Goal: Information Seeking & Learning: Learn about a topic

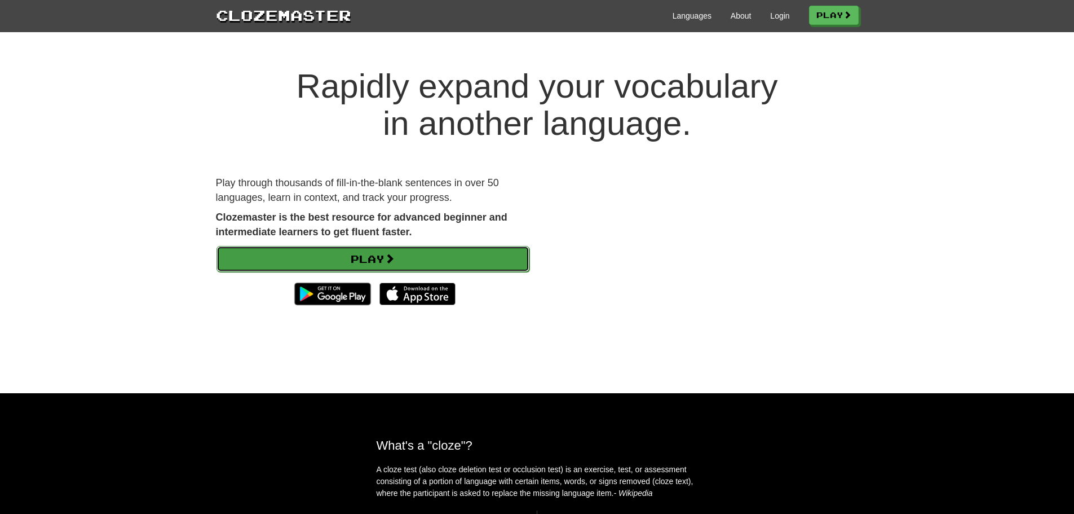
click at [391, 253] on span at bounding box center [390, 258] width 10 height 10
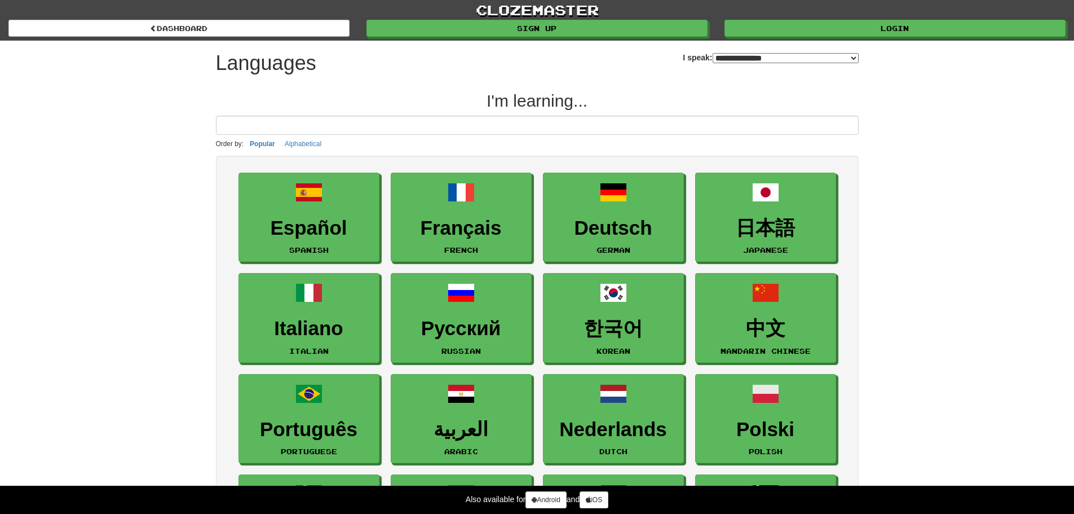
select select "*******"
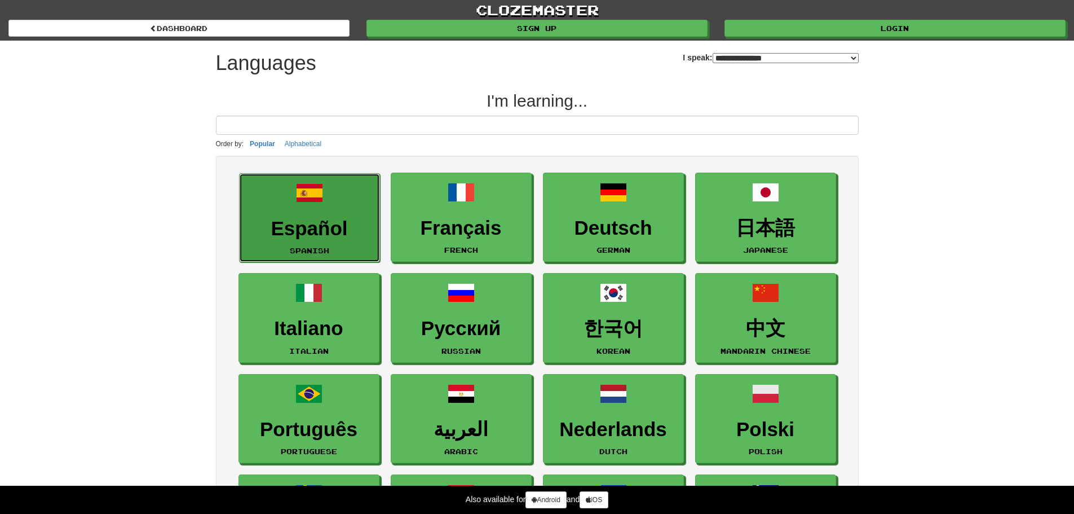
click at [326, 239] on h3 "Español" at bounding box center [309, 229] width 129 height 22
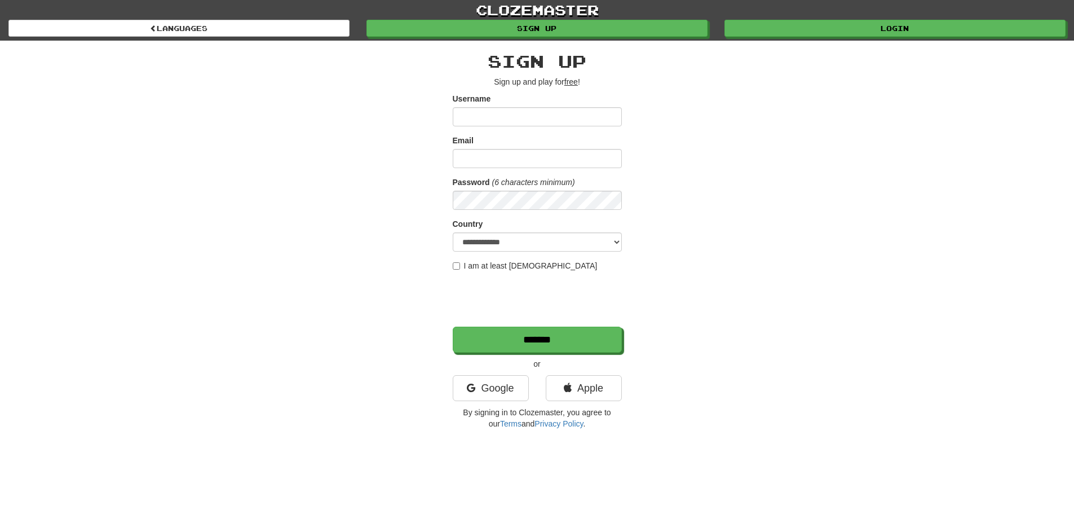
click at [553, 121] on input "Username" at bounding box center [537, 116] width 169 height 19
click at [501, 385] on link "Google" at bounding box center [491, 388] width 76 height 26
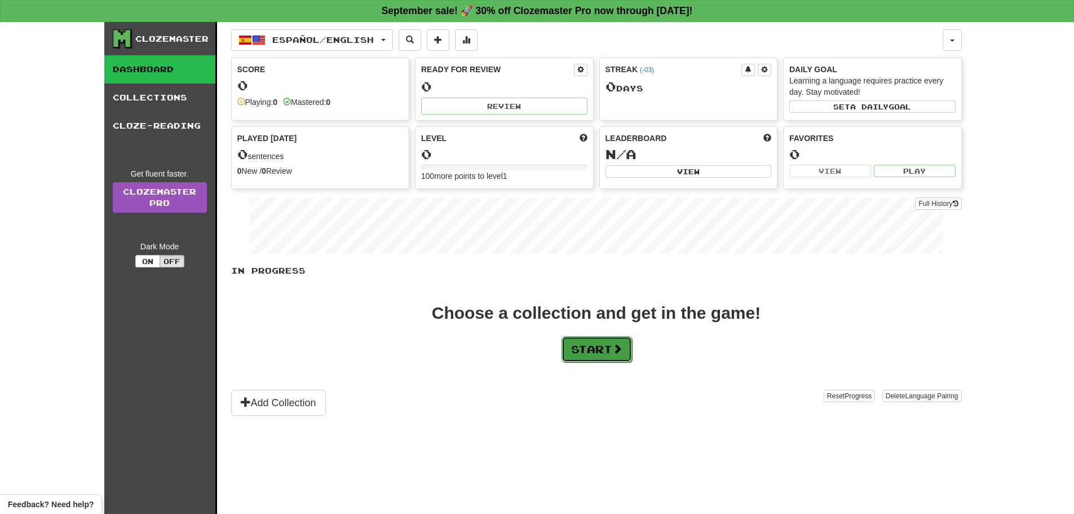
click at [604, 344] on button "Start" at bounding box center [597, 349] width 71 height 26
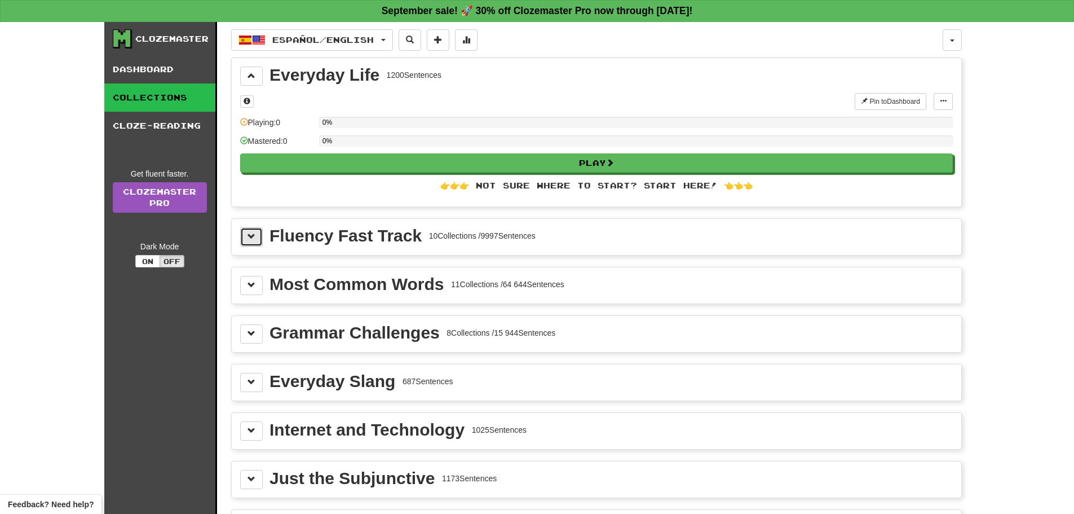
click at [257, 232] on button at bounding box center [251, 236] width 23 height 19
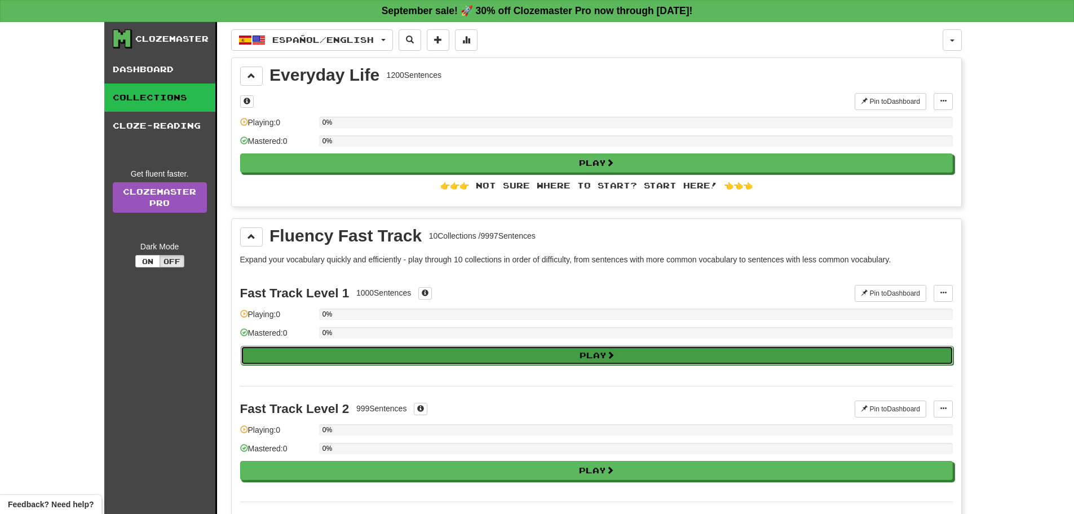
click at [492, 354] on button "Play" at bounding box center [597, 355] width 713 height 19
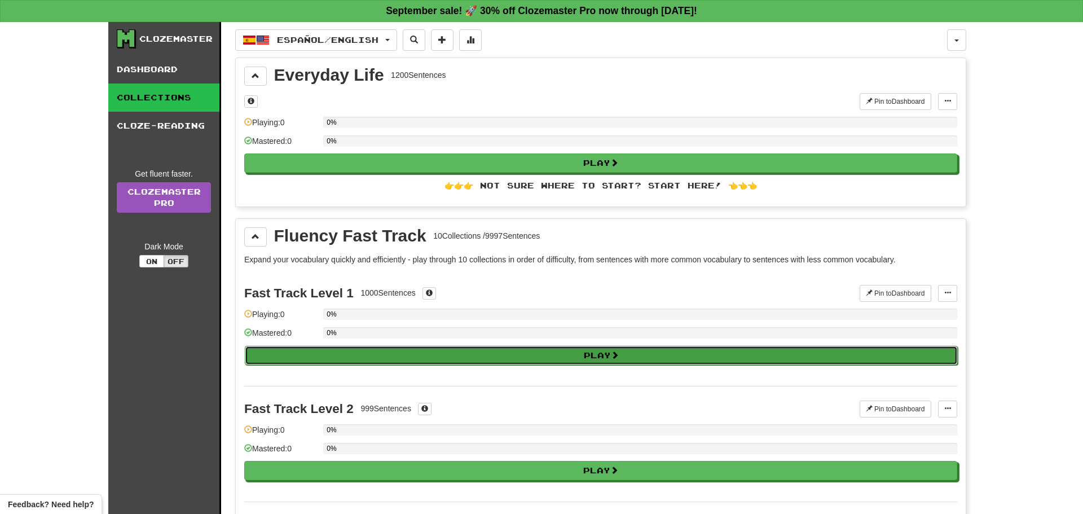
select select "**"
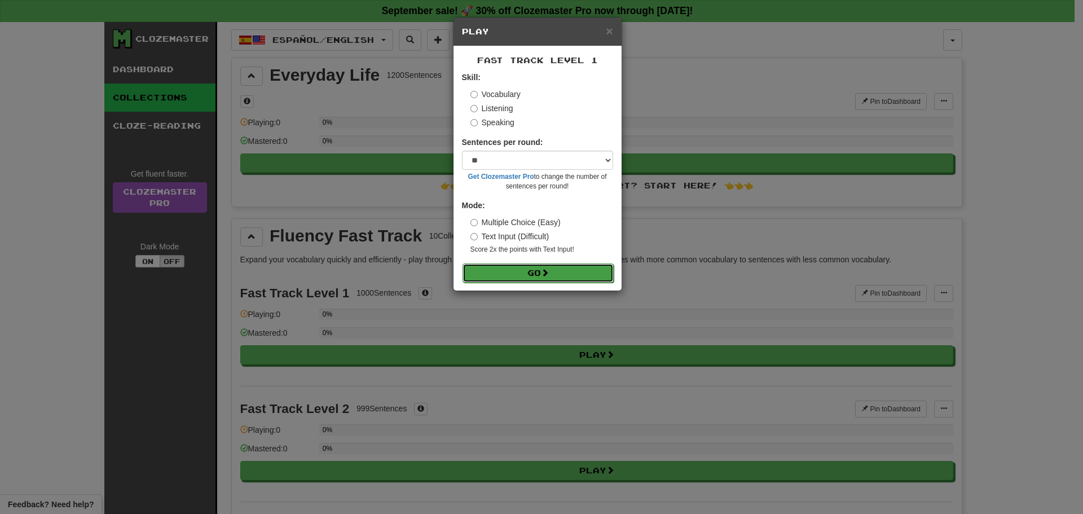
click at [530, 267] on button "Go" at bounding box center [537, 272] width 151 height 19
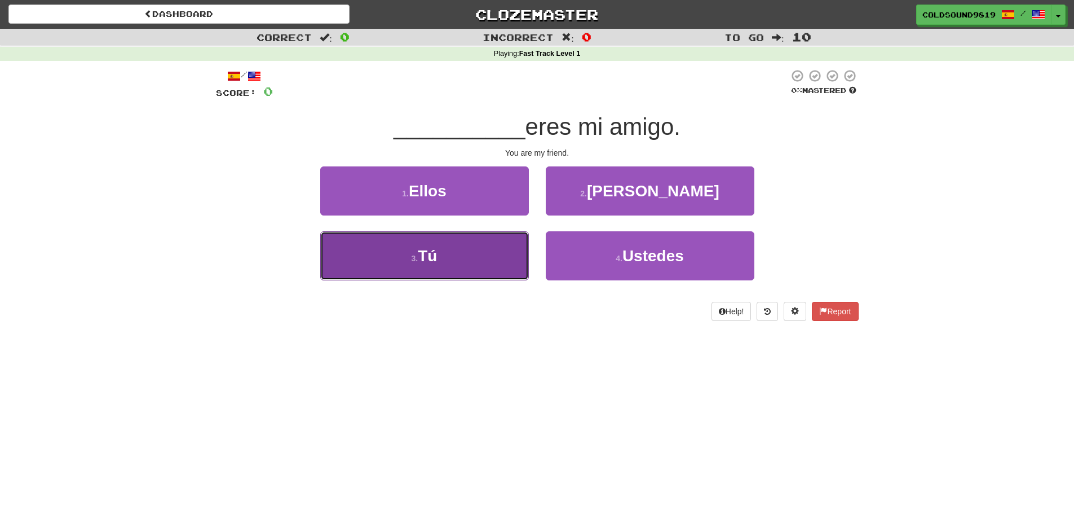
click at [500, 250] on button "3 . Tú" at bounding box center [424, 255] width 209 height 49
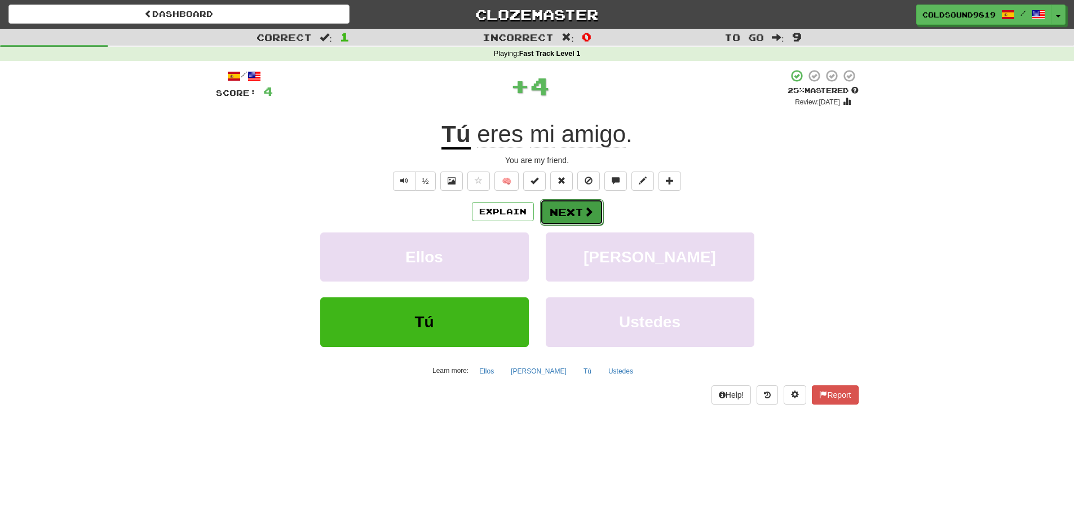
click at [584, 215] on span at bounding box center [589, 211] width 10 height 10
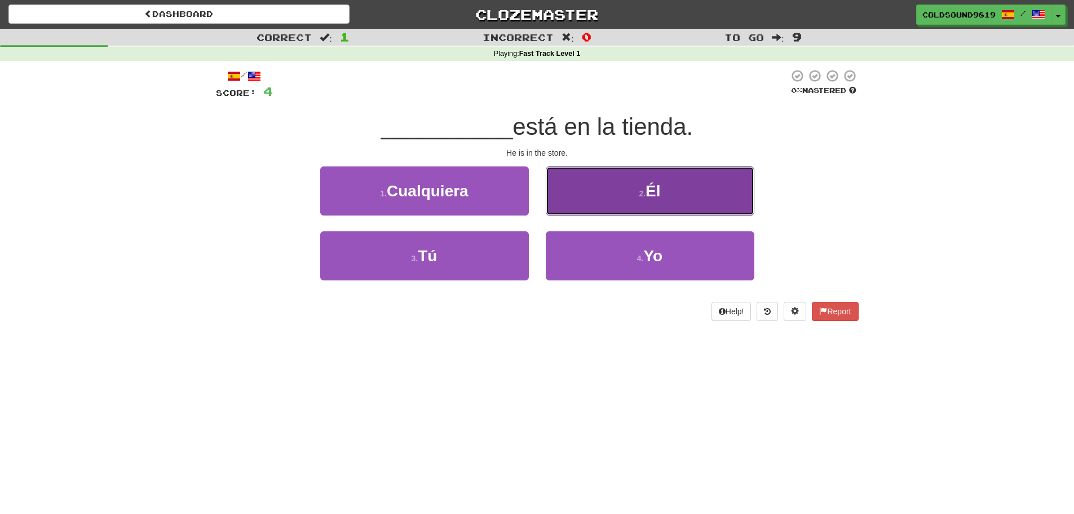
click at [596, 181] on button "2 . Él" at bounding box center [650, 190] width 209 height 49
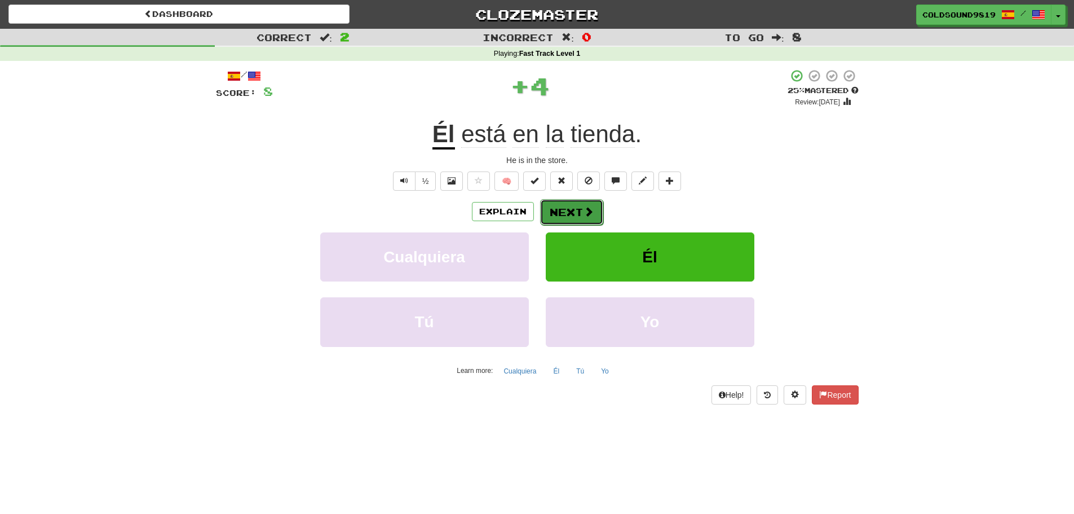
click at [561, 210] on button "Next" at bounding box center [571, 212] width 63 height 26
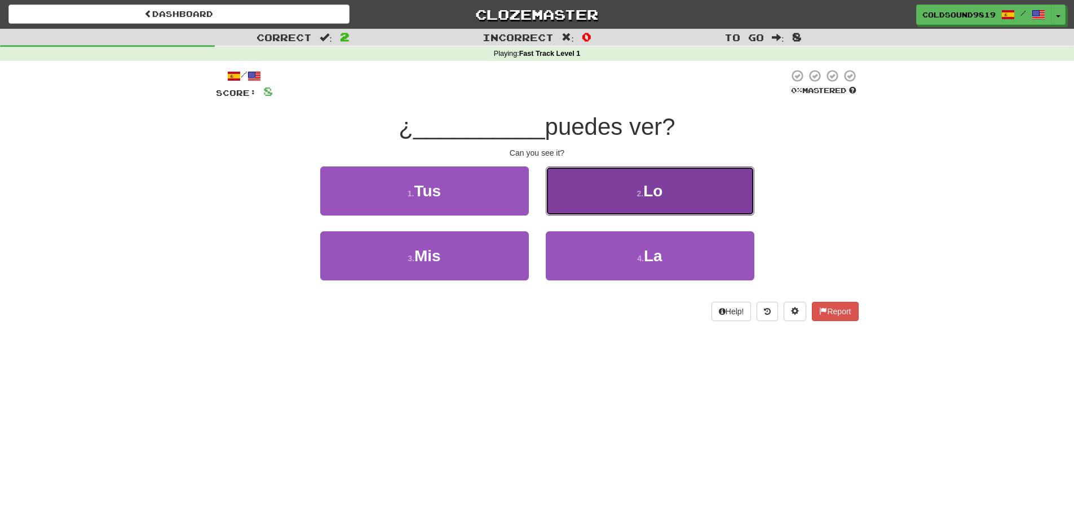
click at [646, 202] on button "2 . Lo" at bounding box center [650, 190] width 209 height 49
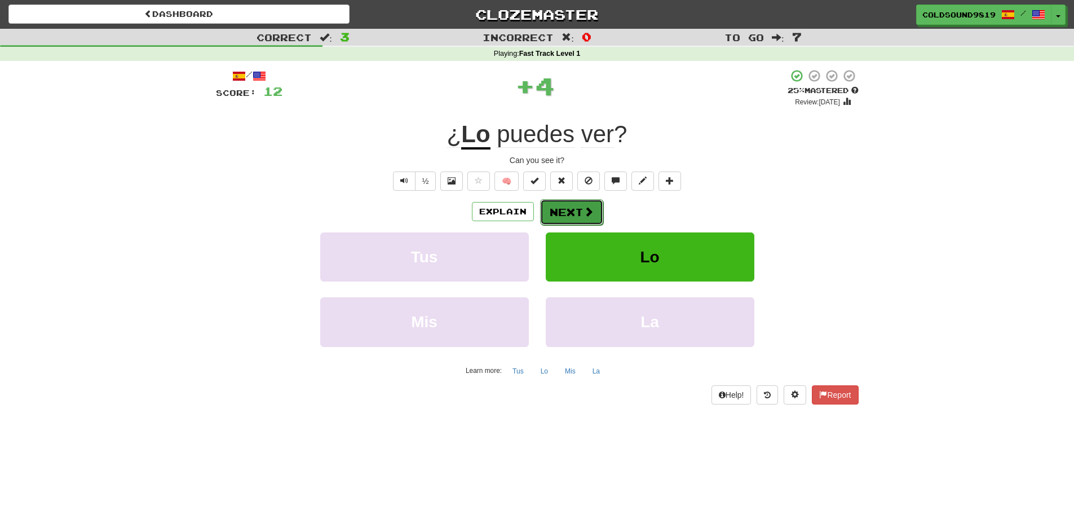
click at [574, 215] on button "Next" at bounding box center [571, 212] width 63 height 26
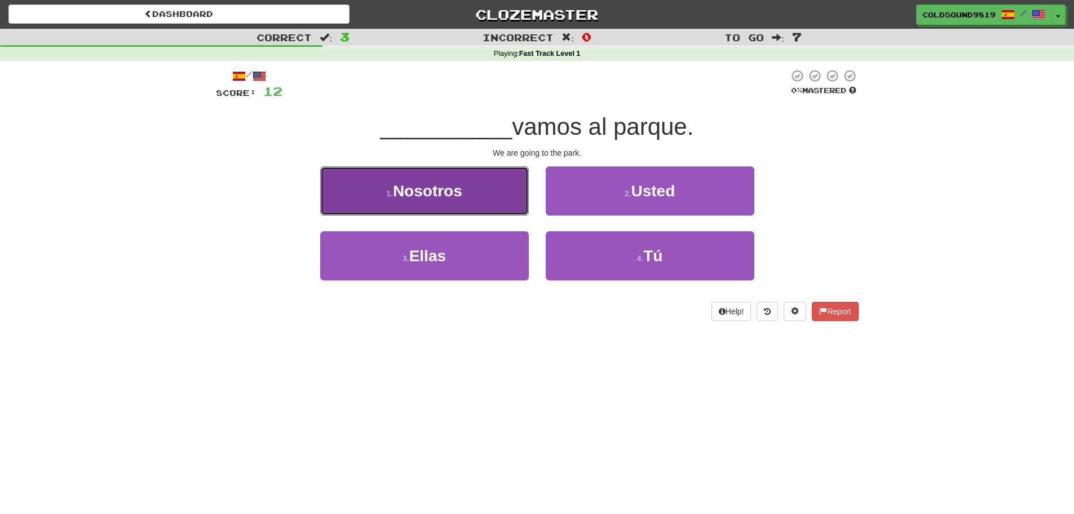
click at [482, 208] on button "1 . Nosotros" at bounding box center [424, 190] width 209 height 49
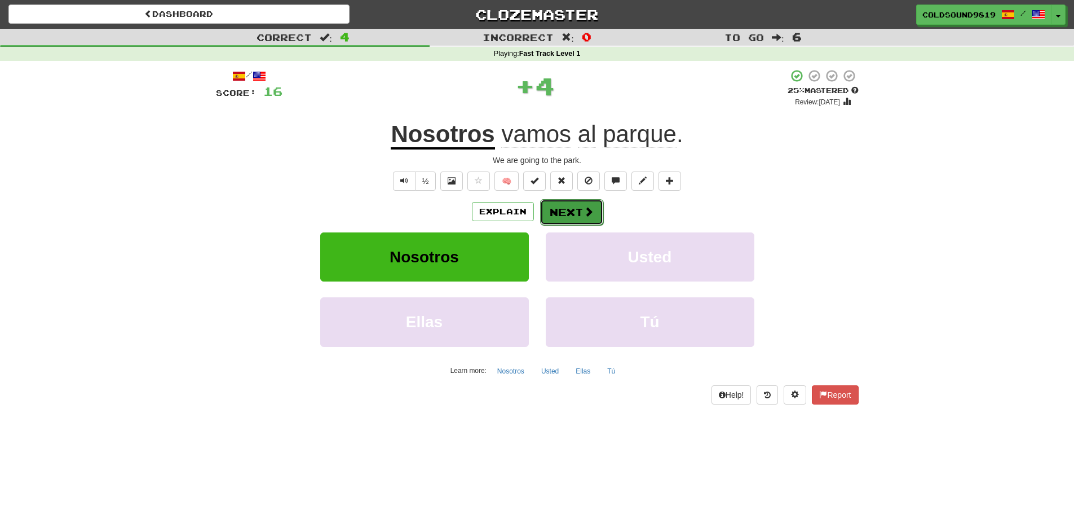
click at [578, 210] on button "Next" at bounding box center [571, 212] width 63 height 26
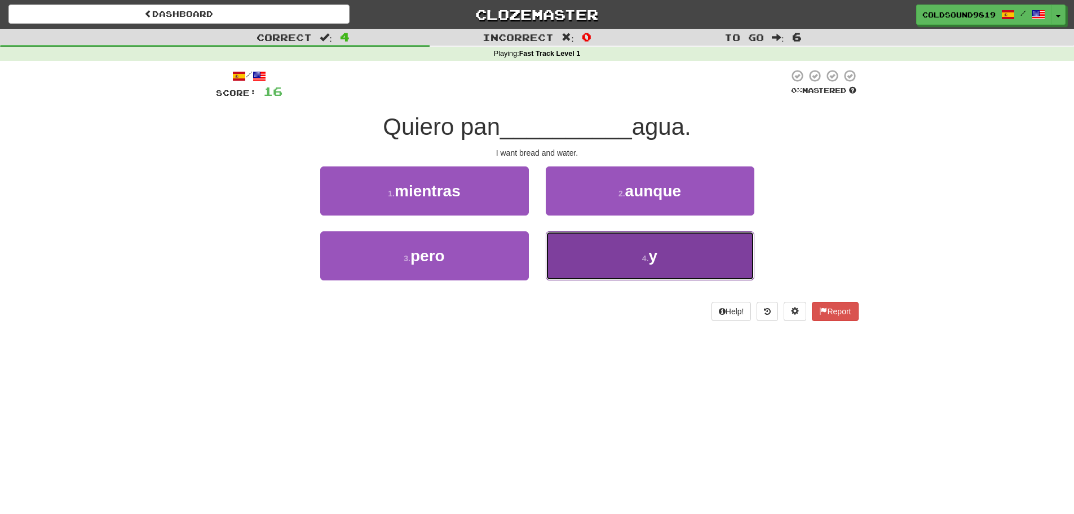
click at [645, 249] on button "4 . y" at bounding box center [650, 255] width 209 height 49
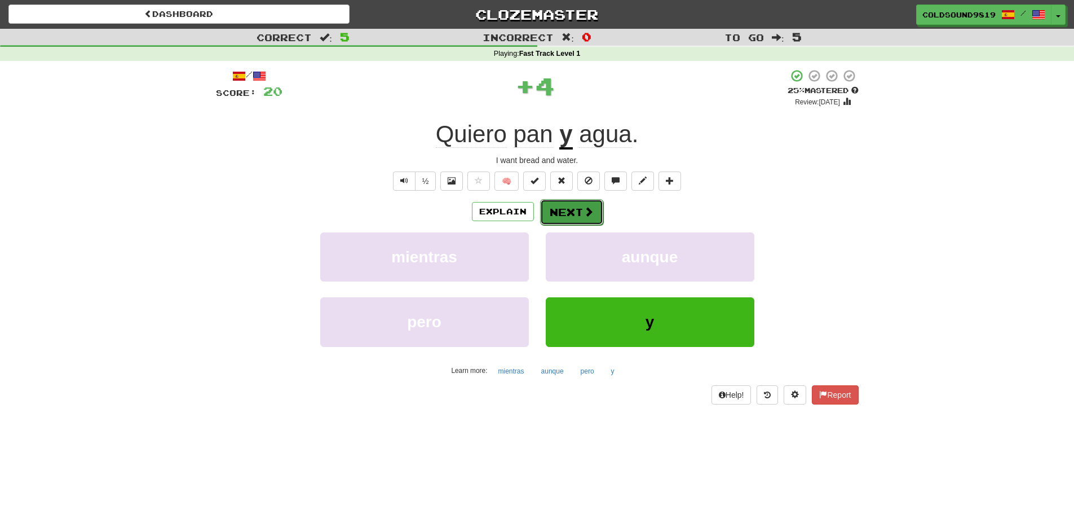
click at [578, 206] on button "Next" at bounding box center [571, 212] width 63 height 26
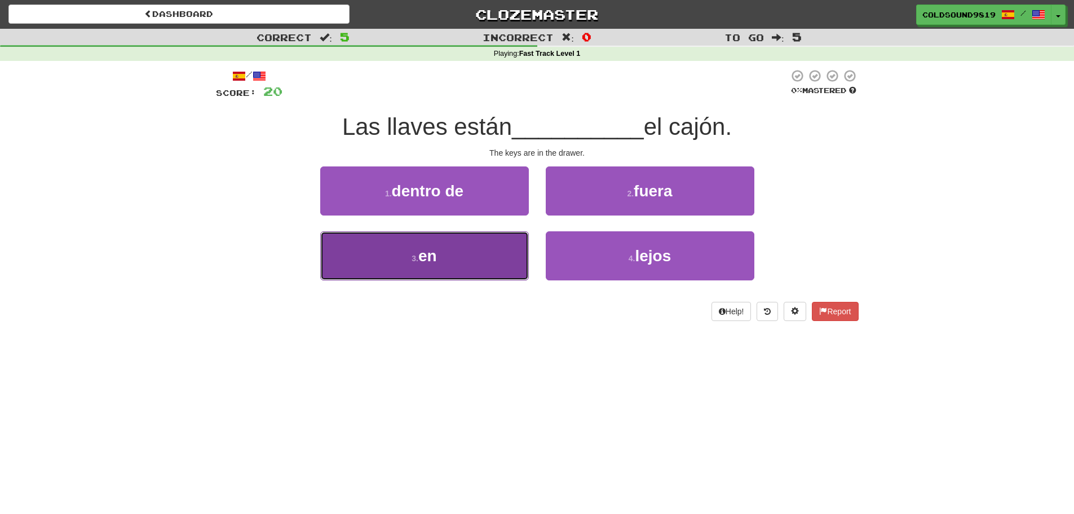
click at [492, 259] on button "3 . en" at bounding box center [424, 255] width 209 height 49
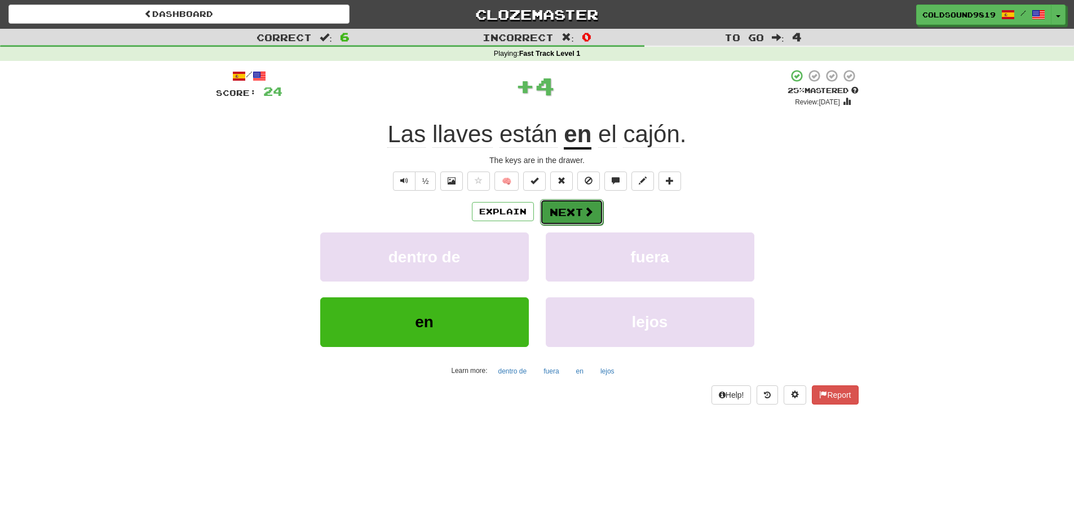
click at [584, 213] on span at bounding box center [589, 211] width 10 height 10
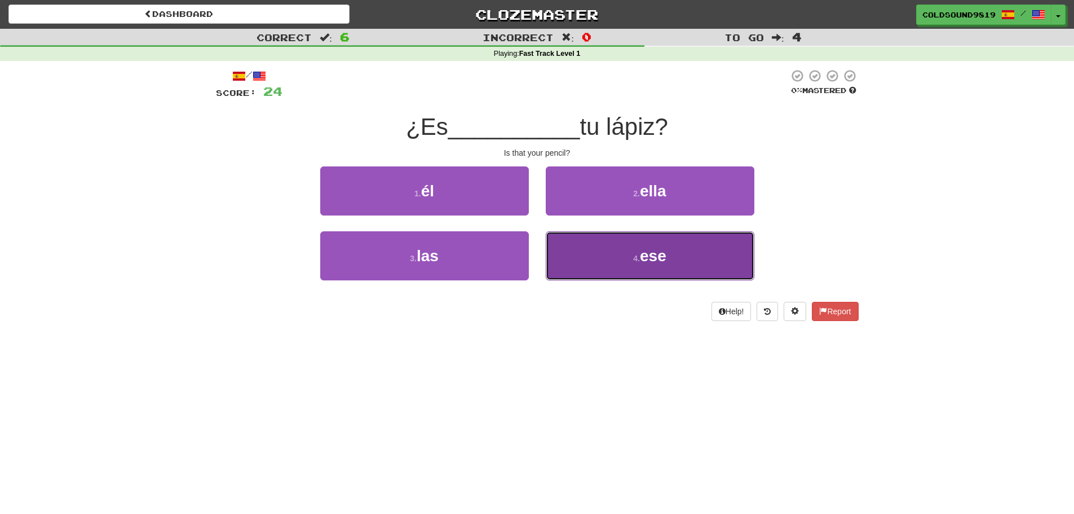
click at [631, 259] on button "4 . ese" at bounding box center [650, 255] width 209 height 49
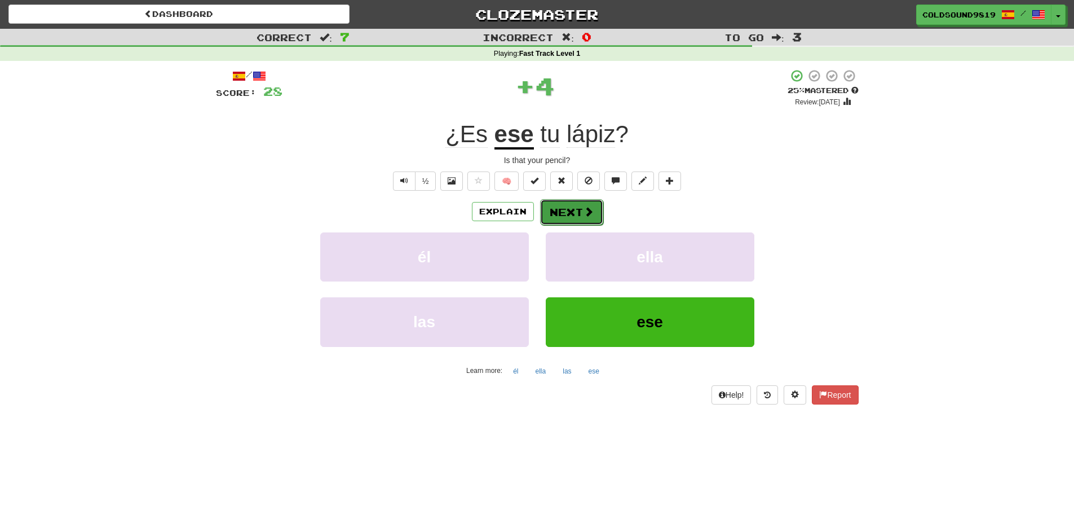
click at [571, 209] on button "Next" at bounding box center [571, 212] width 63 height 26
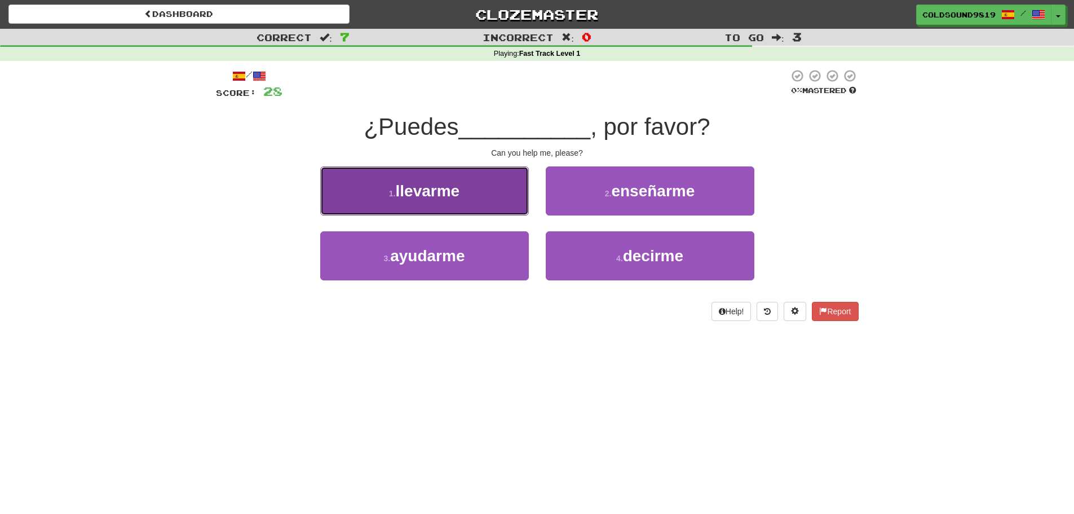
click at [469, 197] on button "1 . llevarme" at bounding box center [424, 190] width 209 height 49
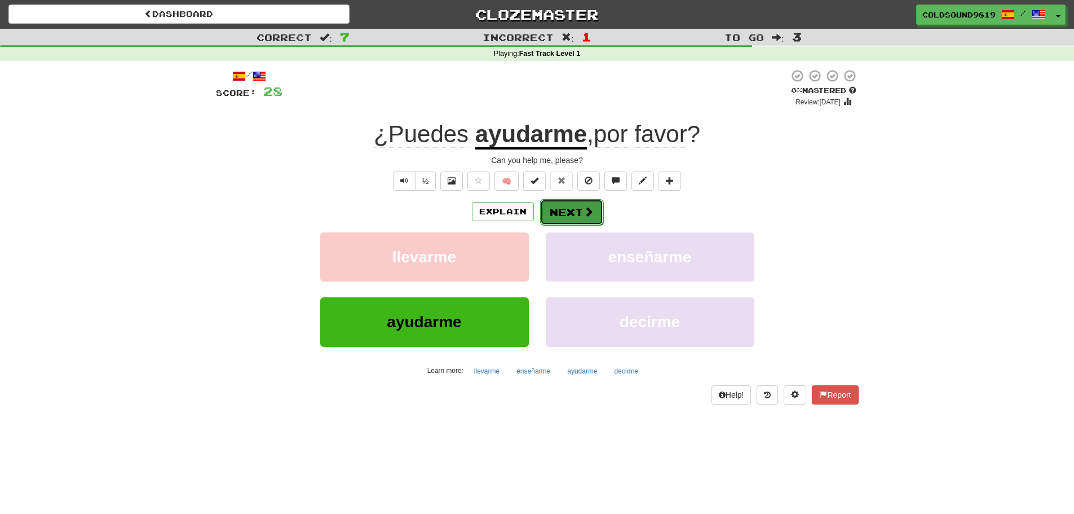
click at [575, 212] on button "Next" at bounding box center [571, 212] width 63 height 26
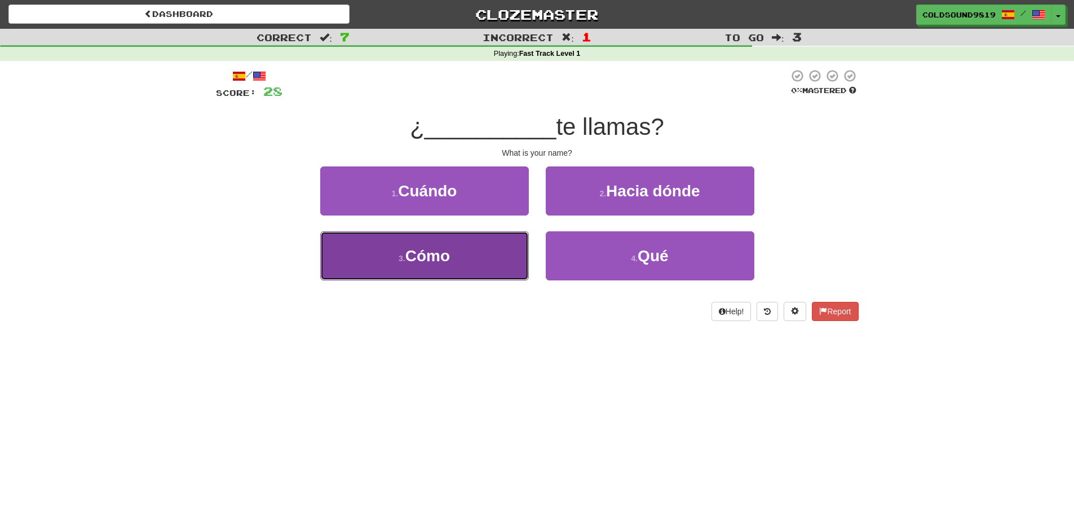
click at [485, 253] on button "3 . Cómo" at bounding box center [424, 255] width 209 height 49
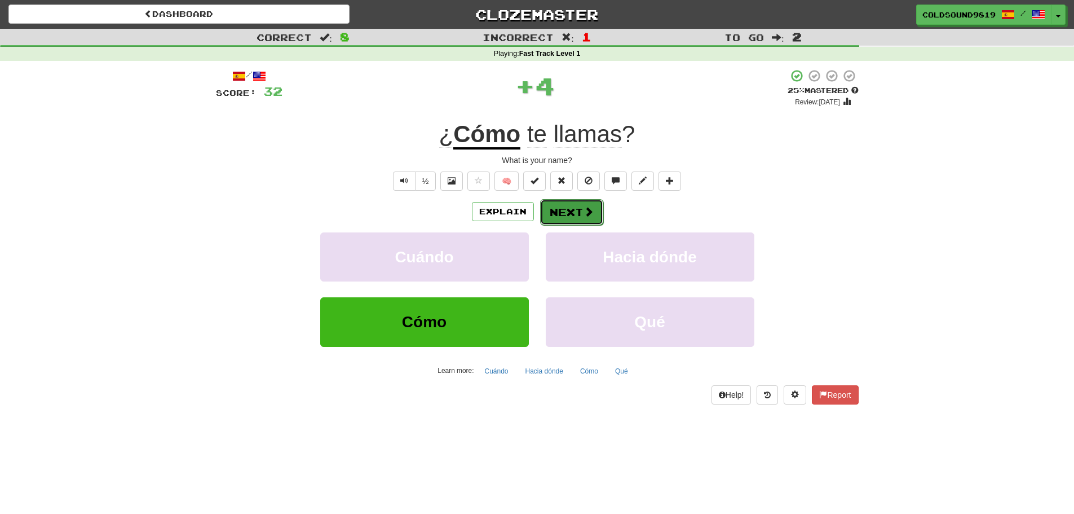
click at [585, 211] on span at bounding box center [589, 211] width 10 height 10
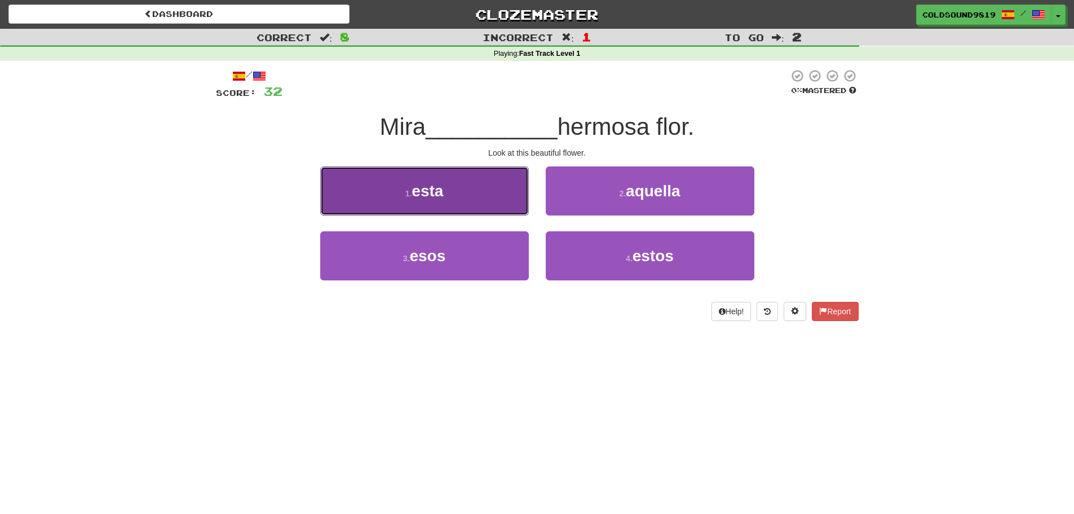
click at [501, 206] on button "1 . esta" at bounding box center [424, 190] width 209 height 49
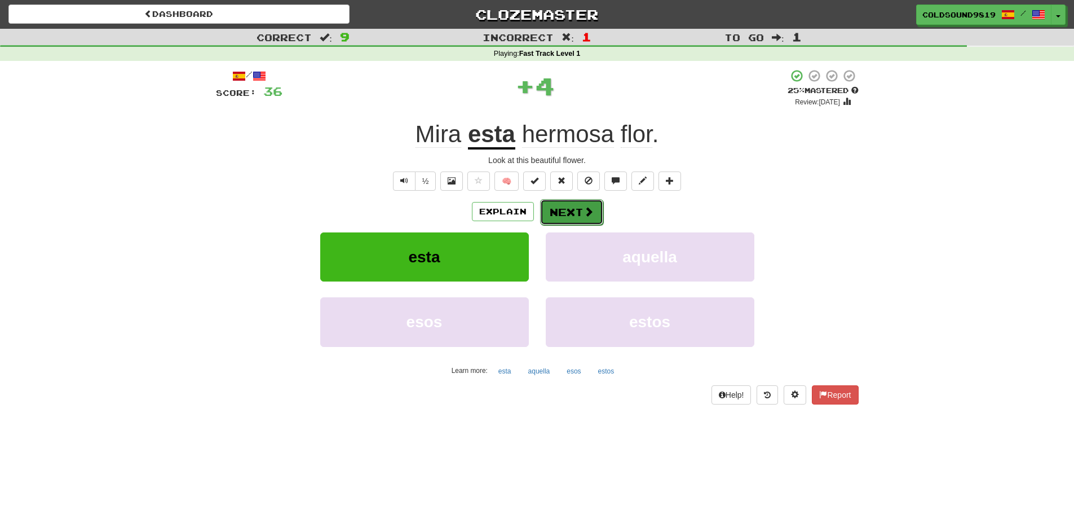
click at [584, 212] on span at bounding box center [589, 211] width 10 height 10
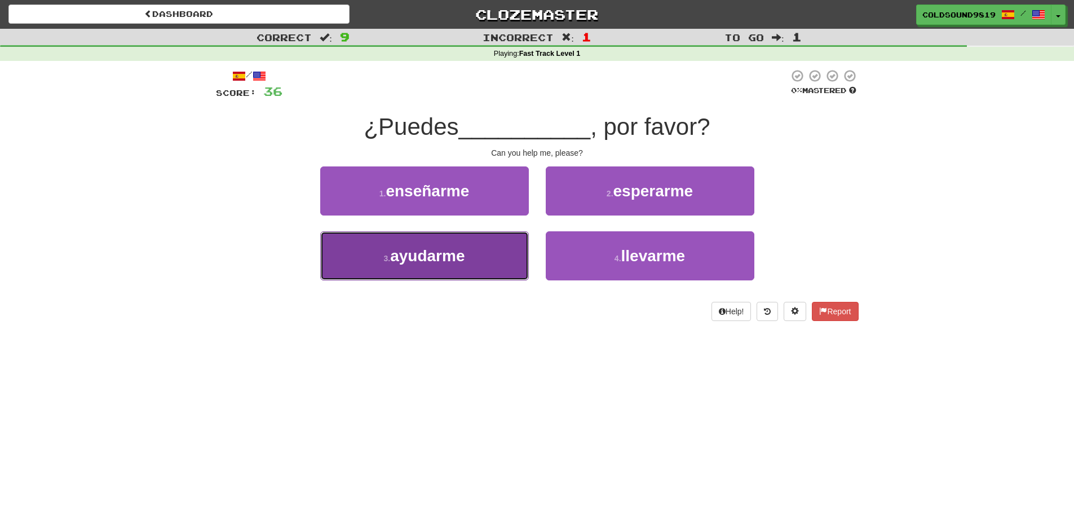
click at [512, 249] on button "3 . ayudarme" at bounding box center [424, 255] width 209 height 49
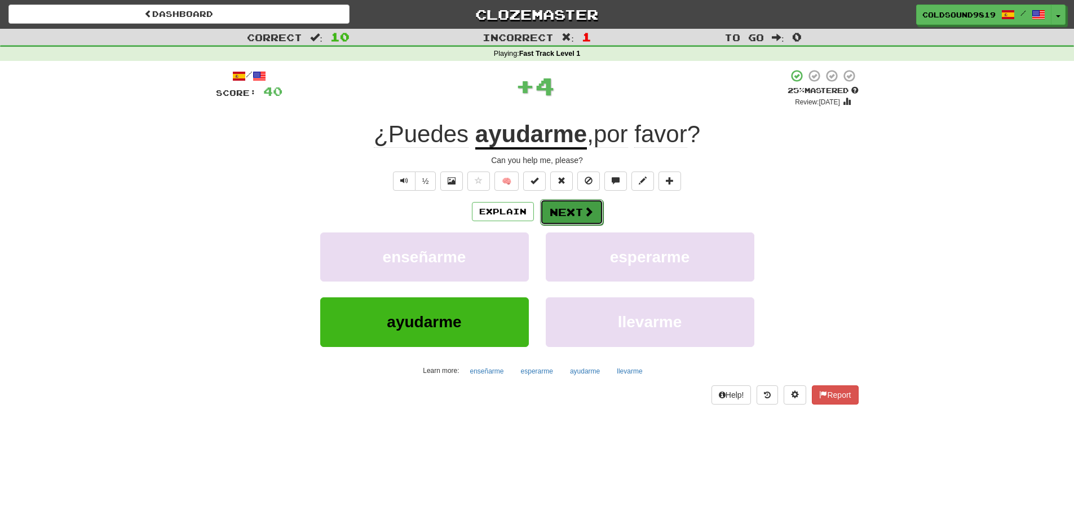
click at [575, 204] on button "Next" at bounding box center [571, 212] width 63 height 26
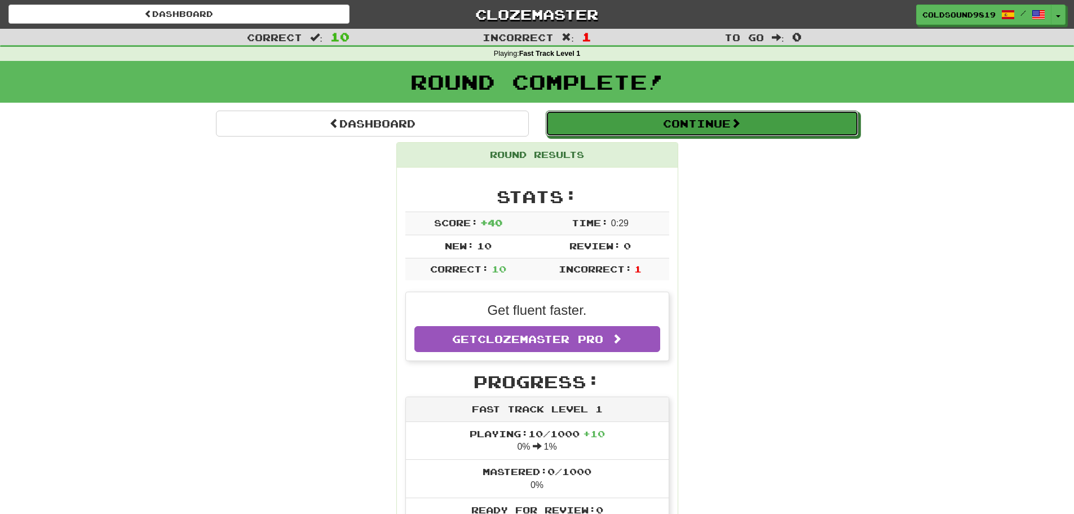
drag, startPoint x: 711, startPoint y: 129, endPoint x: 706, endPoint y: 136, distance: 9.4
click at [711, 128] on button "Continue" at bounding box center [702, 124] width 313 height 26
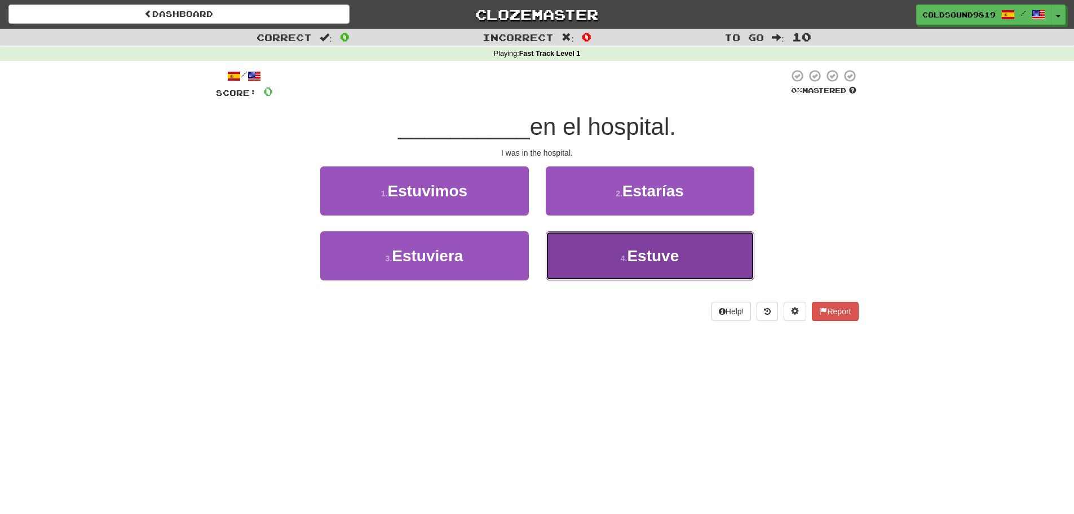
click at [669, 249] on span "Estuve" at bounding box center [653, 255] width 52 height 17
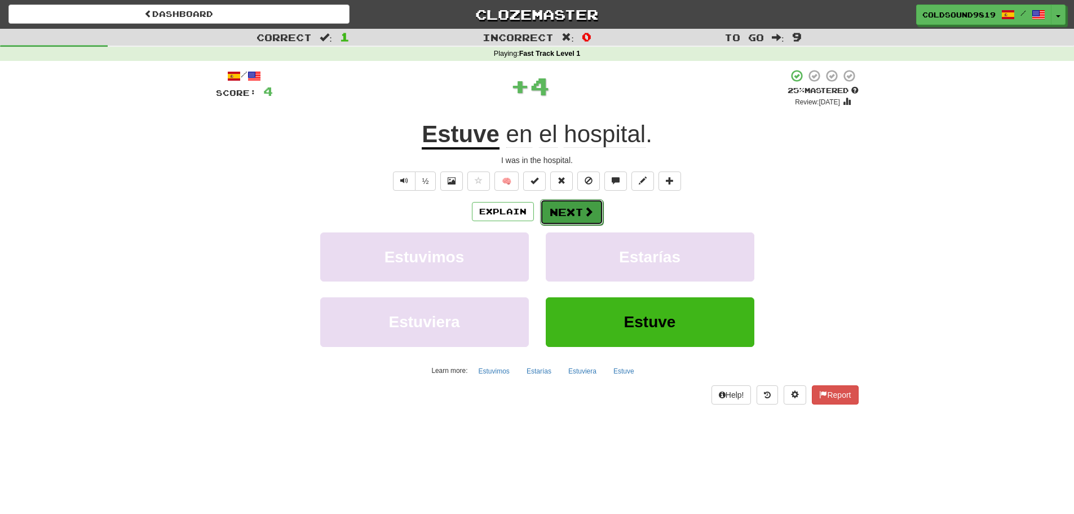
click at [578, 212] on button "Next" at bounding box center [571, 212] width 63 height 26
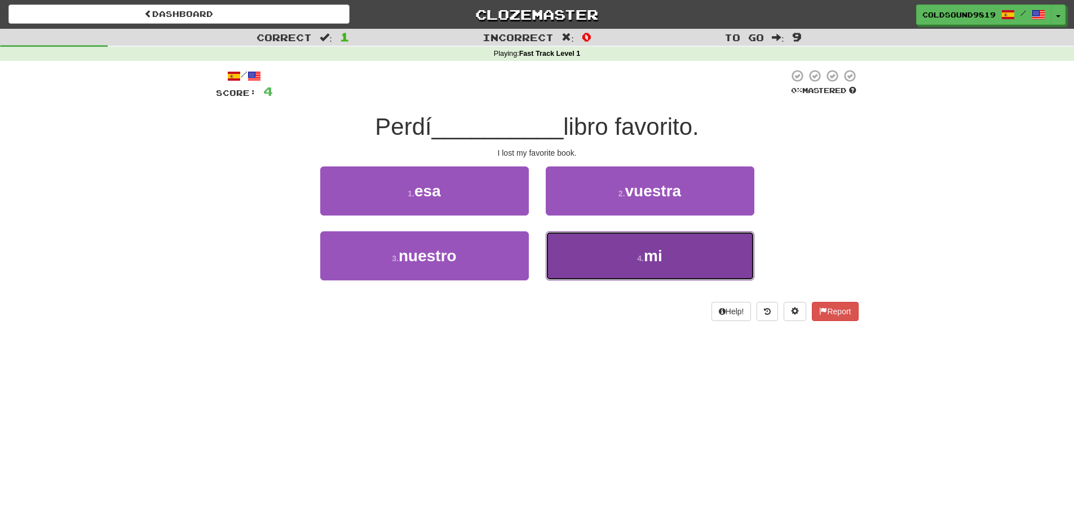
click at [594, 265] on button "4 . mi" at bounding box center [650, 255] width 209 height 49
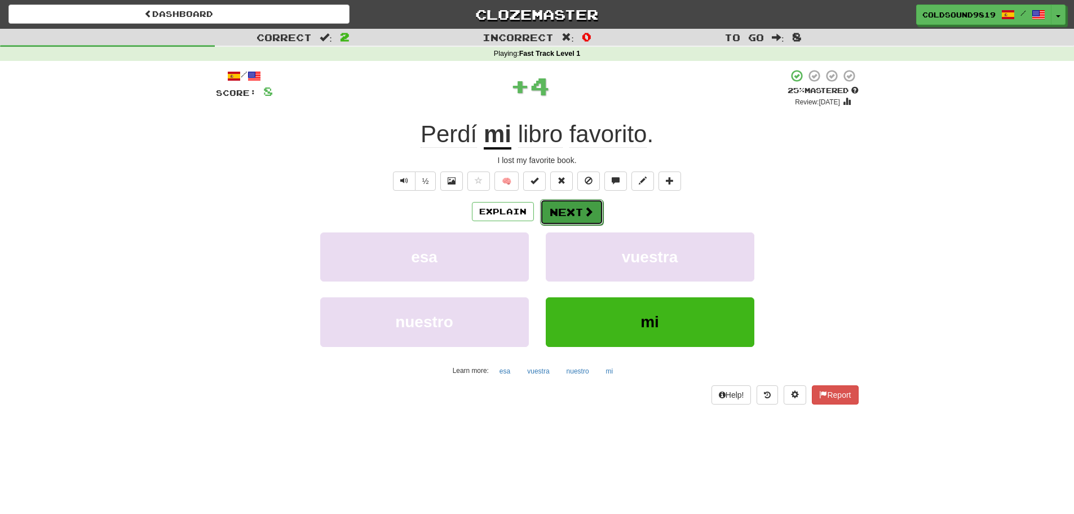
click at [580, 212] on button "Next" at bounding box center [571, 212] width 63 height 26
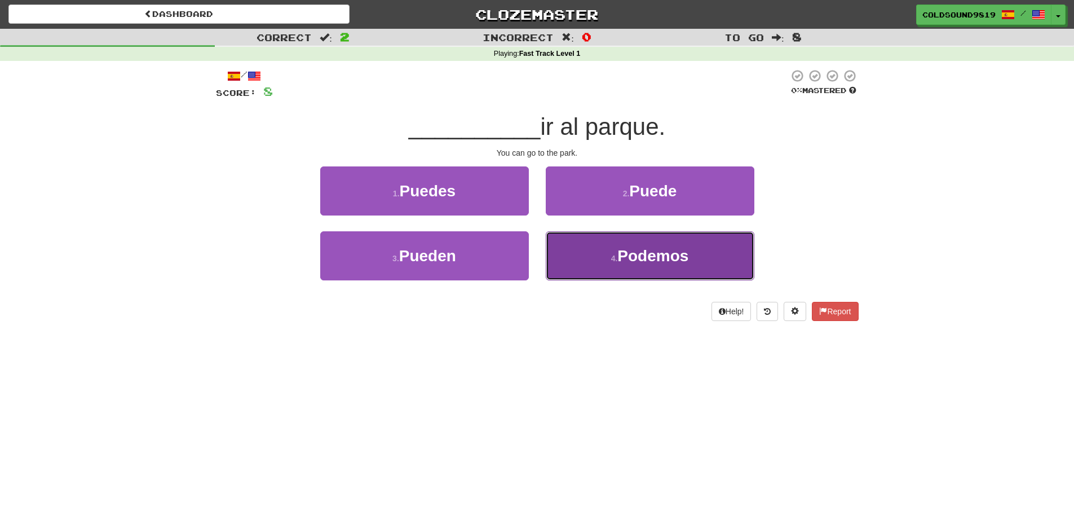
click at [600, 251] on button "4 . Podemos" at bounding box center [650, 255] width 209 height 49
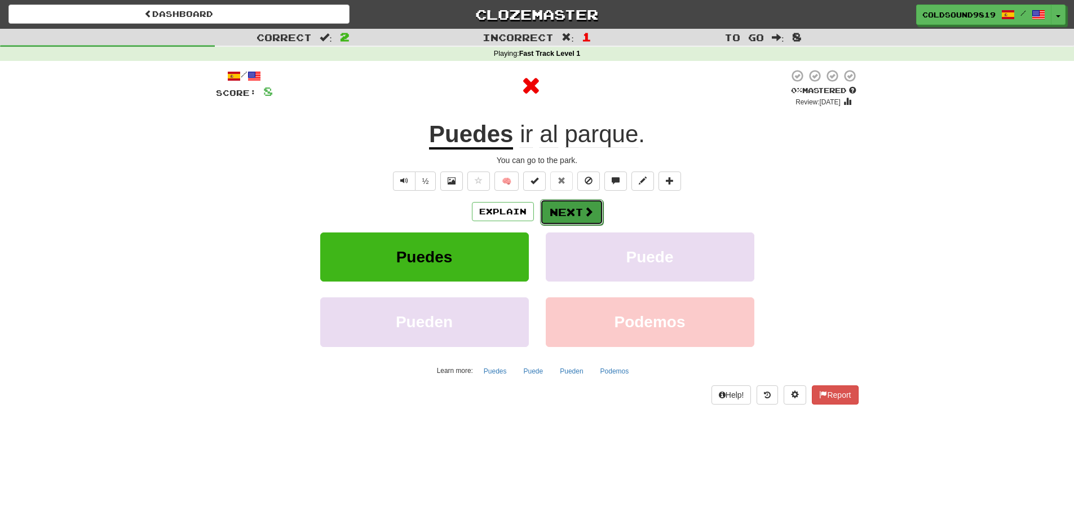
click at [578, 213] on button "Next" at bounding box center [571, 212] width 63 height 26
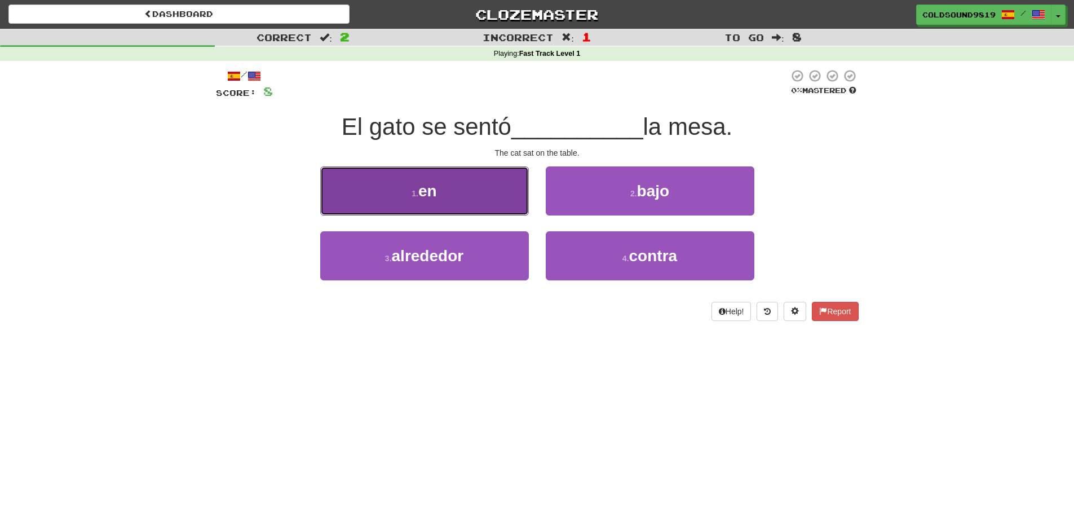
click at [505, 180] on button "1 . en" at bounding box center [424, 190] width 209 height 49
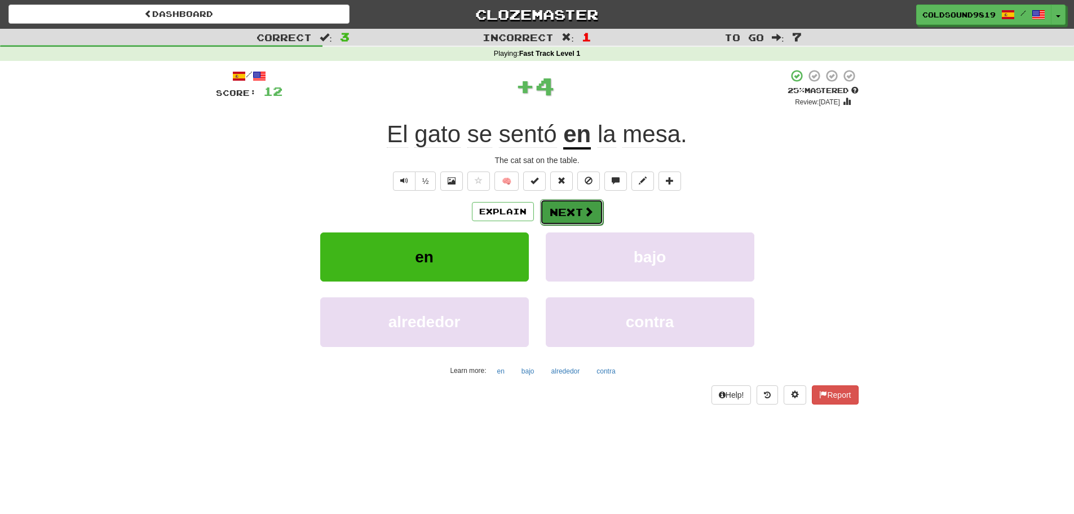
click at [593, 210] on button "Next" at bounding box center [571, 212] width 63 height 26
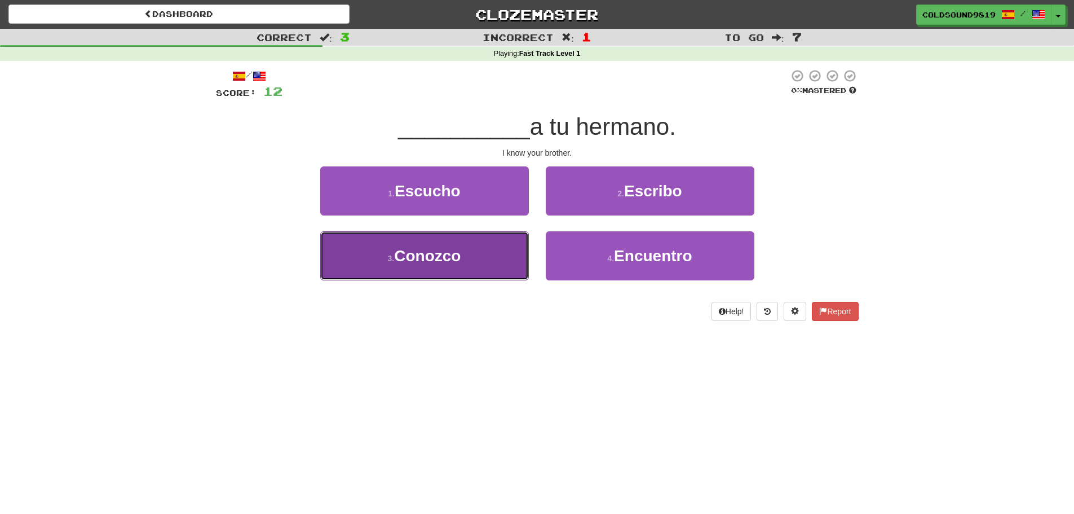
click at [486, 250] on button "3 . Conozco" at bounding box center [424, 255] width 209 height 49
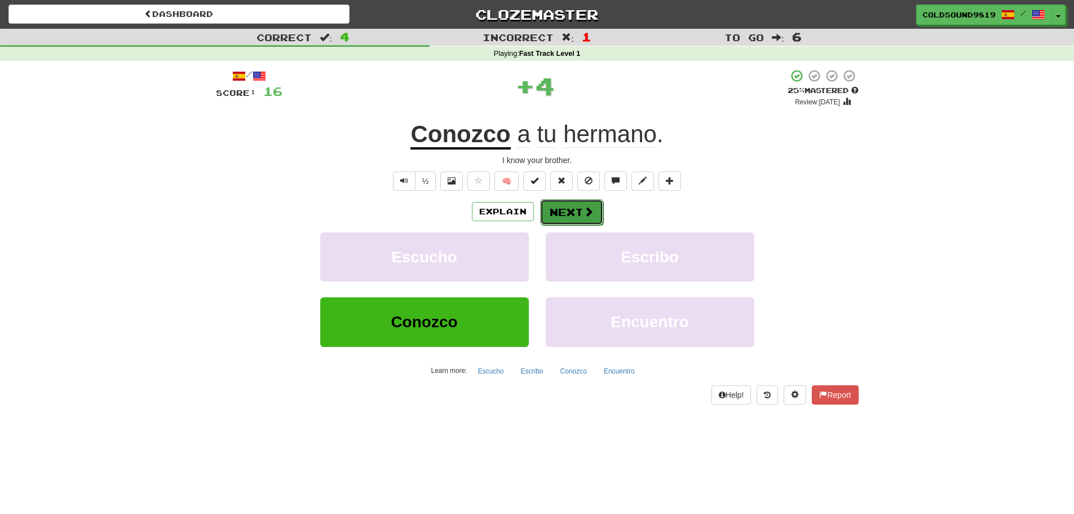
click at [577, 204] on button "Next" at bounding box center [571, 212] width 63 height 26
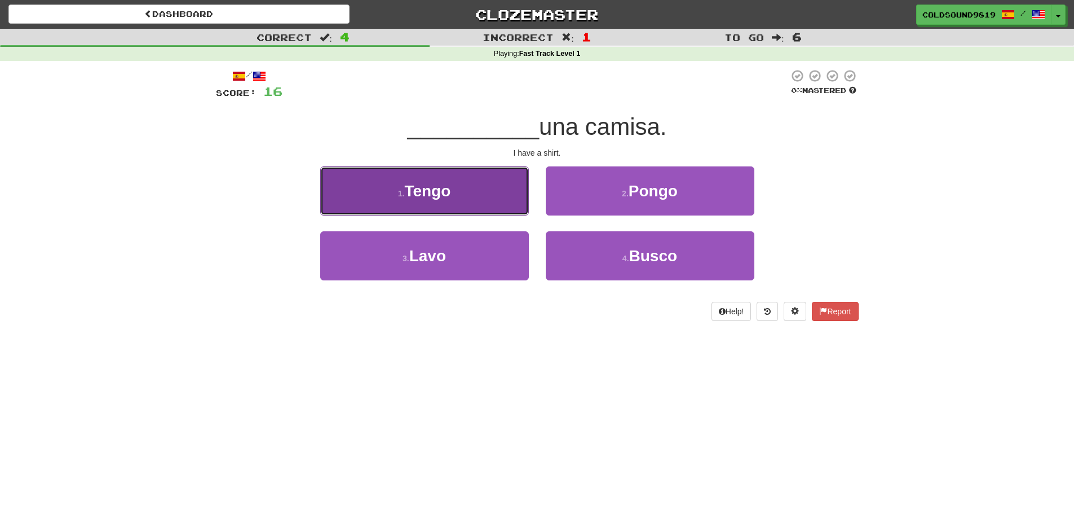
click at [498, 189] on button "1 . Tengo" at bounding box center [424, 190] width 209 height 49
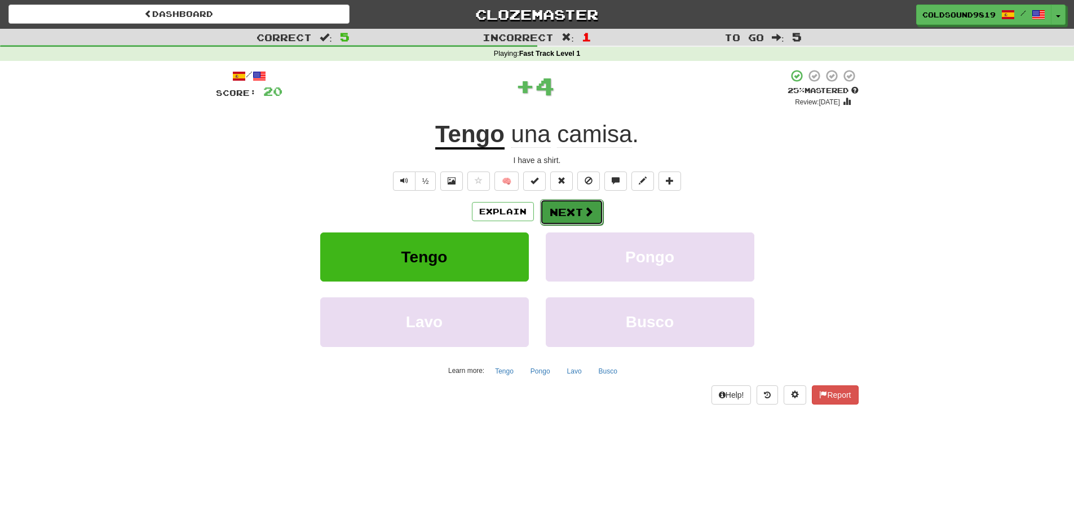
click at [548, 215] on button "Next" at bounding box center [571, 212] width 63 height 26
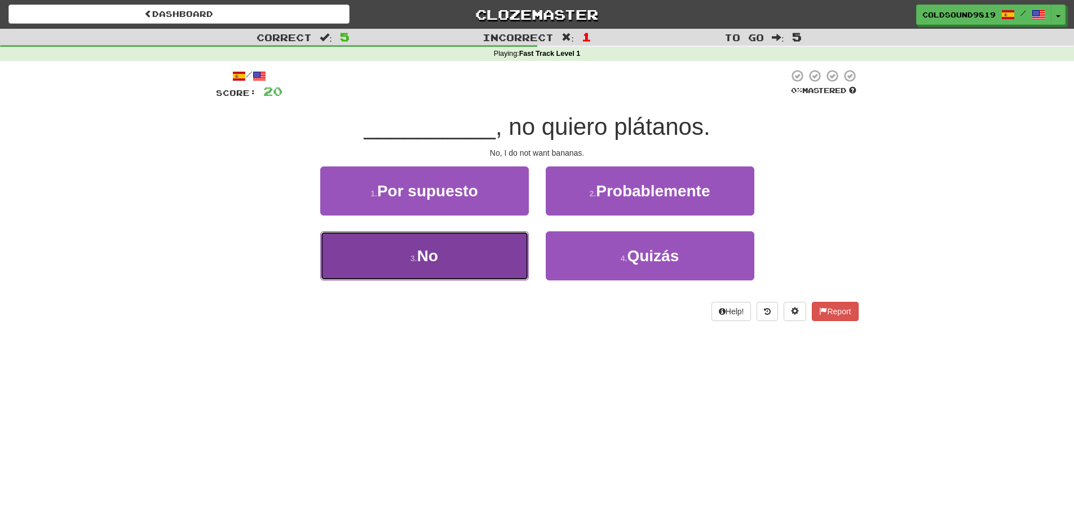
click at [498, 258] on button "3 . No" at bounding box center [424, 255] width 209 height 49
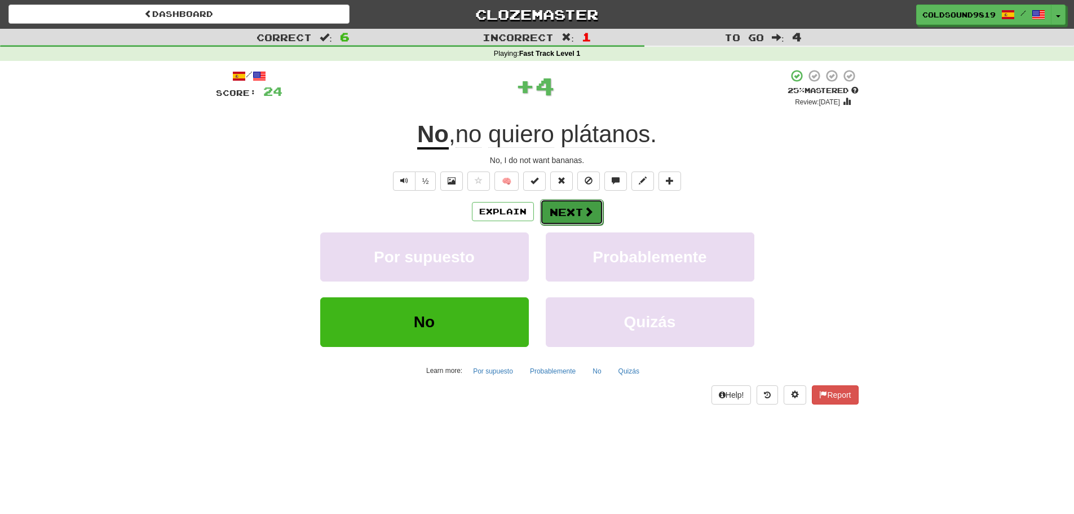
click at [578, 202] on button "Next" at bounding box center [571, 212] width 63 height 26
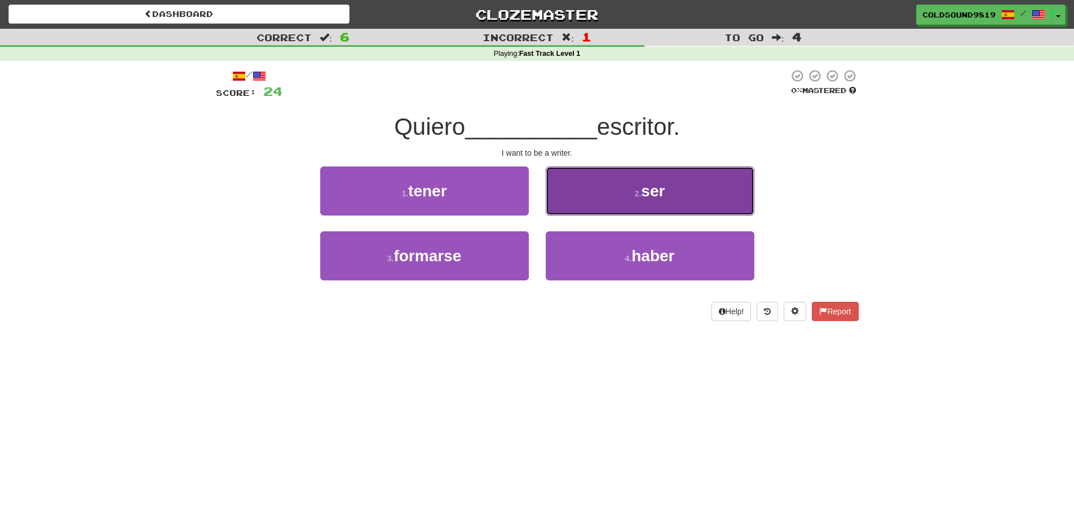
click at [566, 182] on button "2 . ser" at bounding box center [650, 190] width 209 height 49
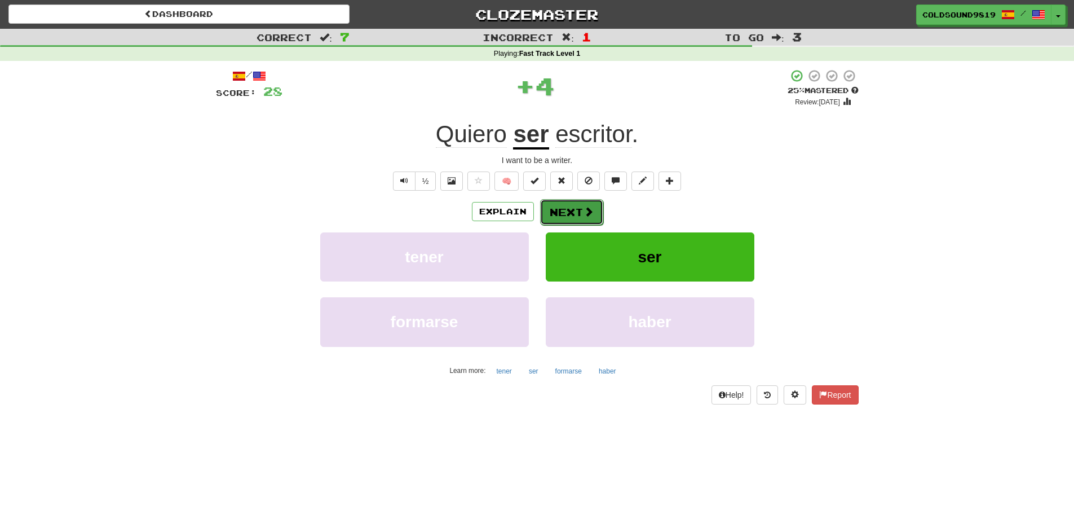
click at [571, 199] on button "Next" at bounding box center [571, 212] width 63 height 26
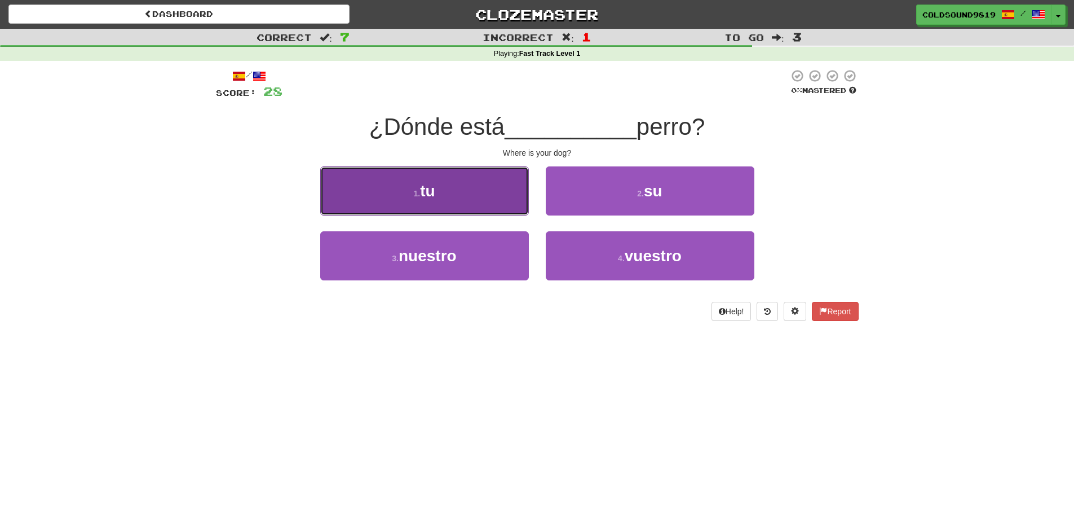
click at [495, 191] on button "1 . tu" at bounding box center [424, 190] width 209 height 49
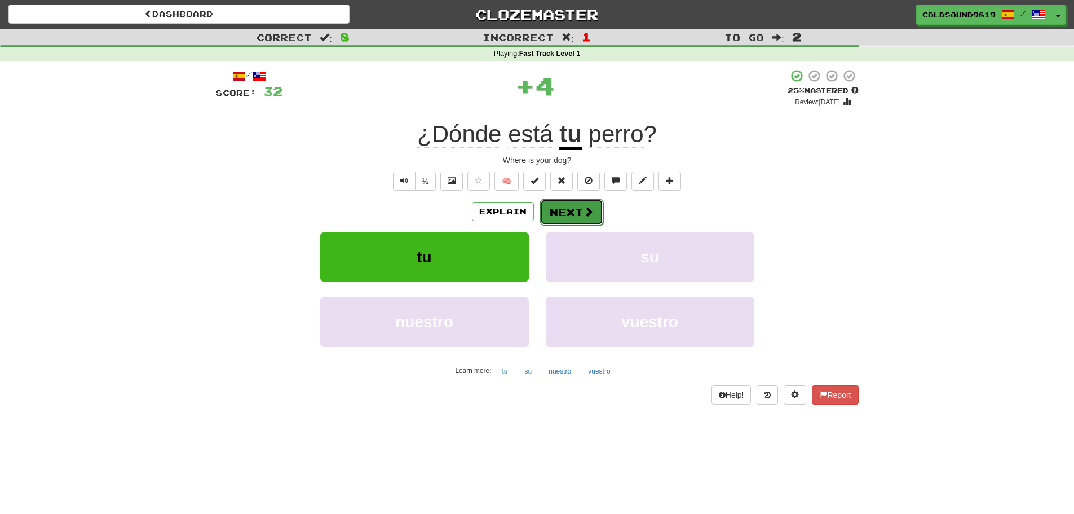
click at [571, 206] on button "Next" at bounding box center [571, 212] width 63 height 26
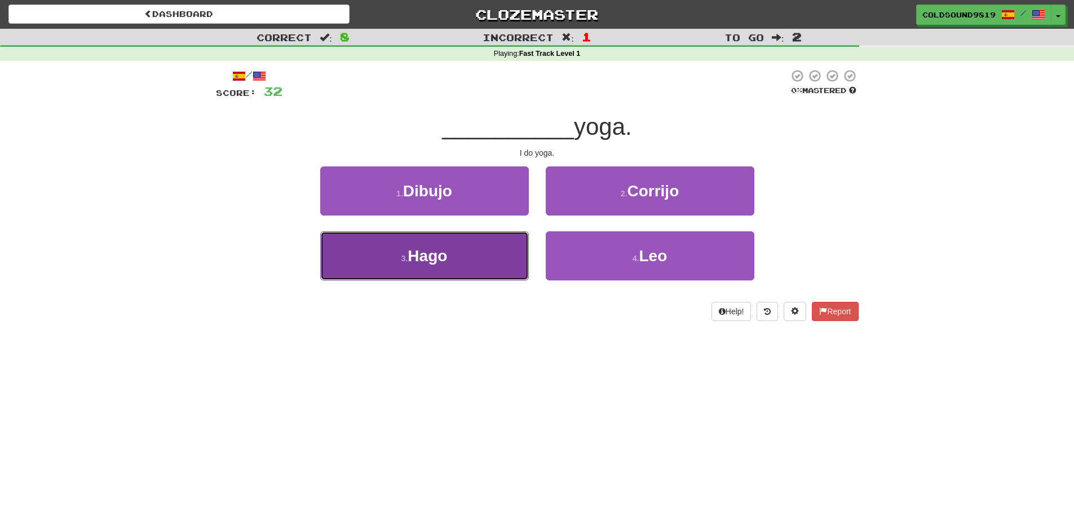
click at [479, 258] on button "3 . Hago" at bounding box center [424, 255] width 209 height 49
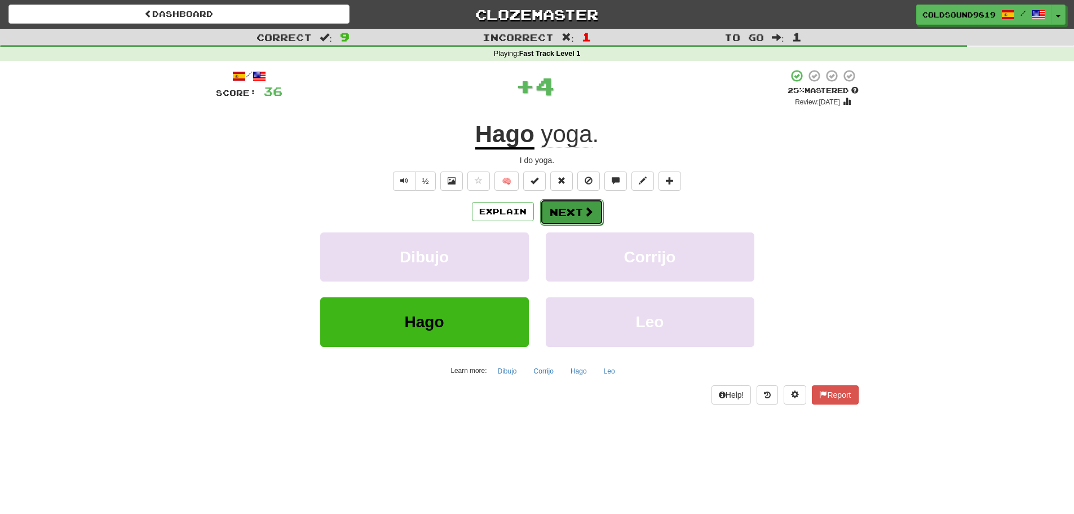
click at [568, 212] on button "Next" at bounding box center [571, 212] width 63 height 26
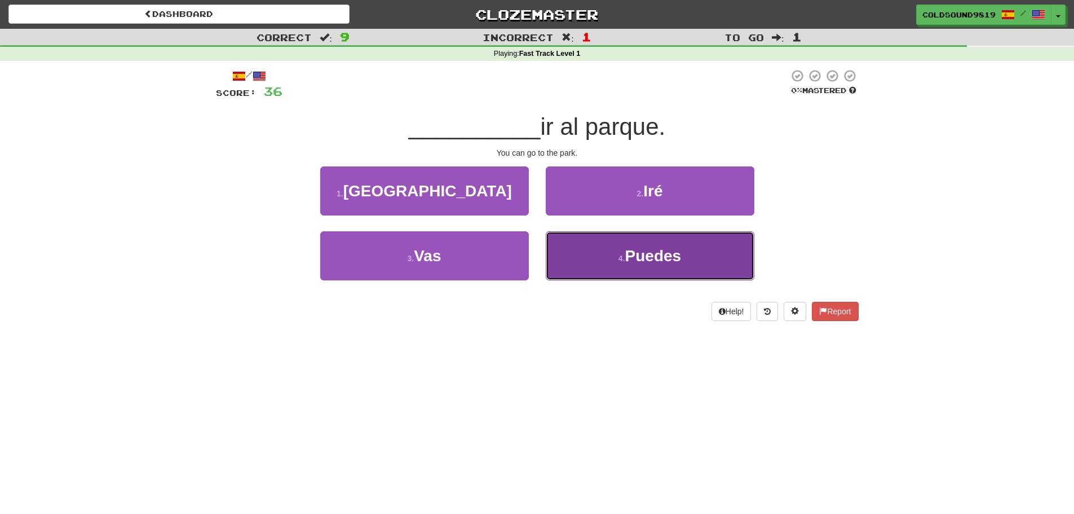
click at [624, 254] on small "4 ." at bounding box center [622, 258] width 7 height 9
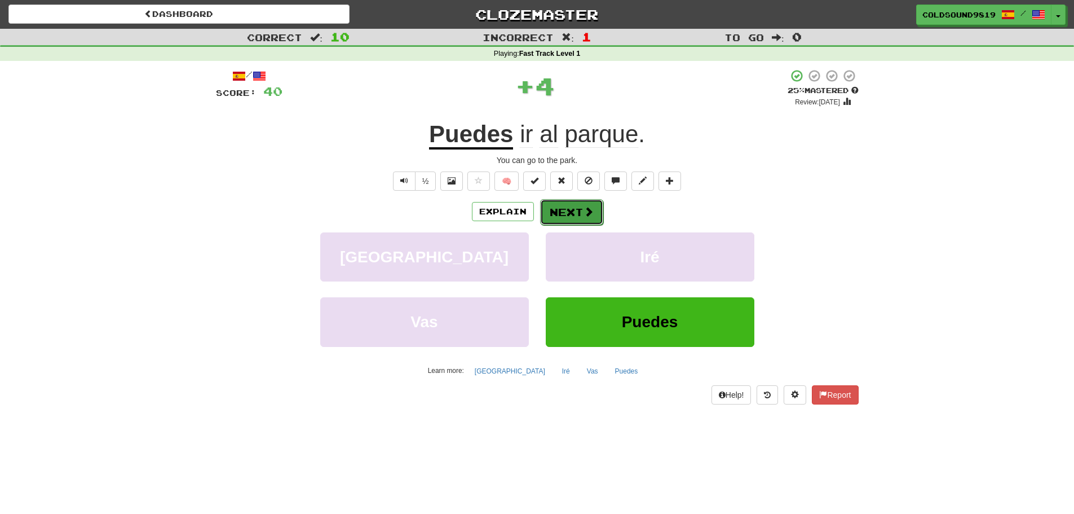
click at [592, 204] on button "Next" at bounding box center [571, 212] width 63 height 26
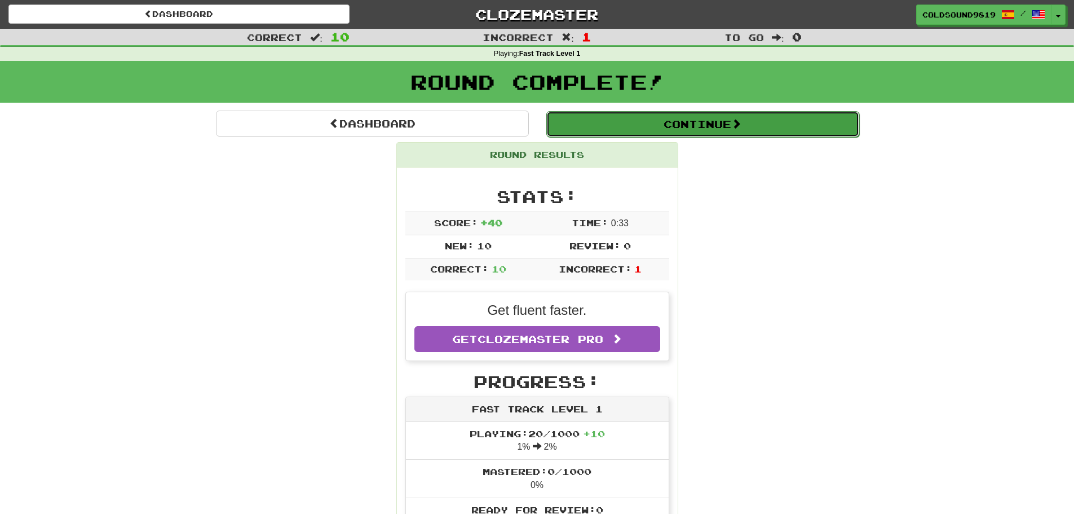
click at [754, 123] on button "Continue" at bounding box center [703, 124] width 313 height 26
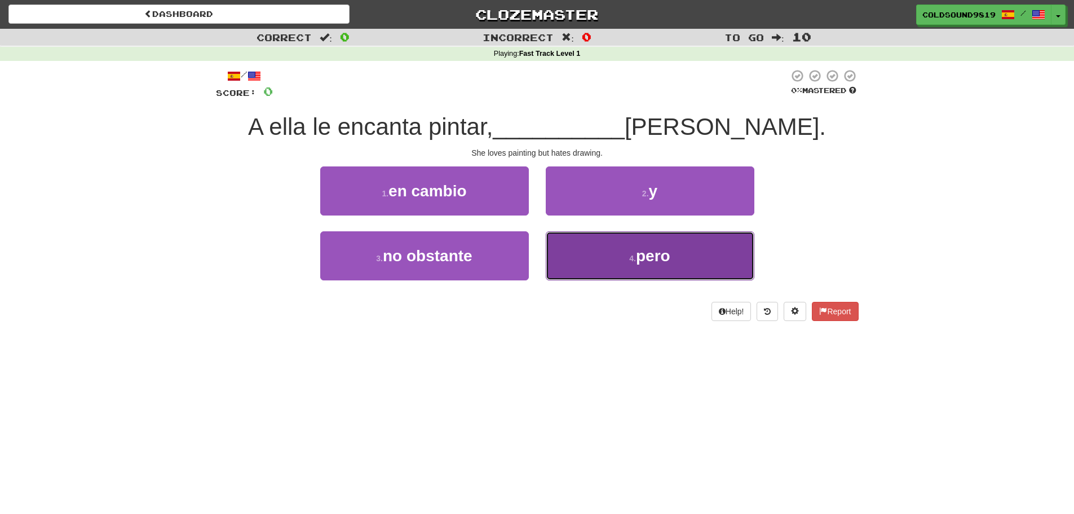
click at [642, 272] on button "4 . pero" at bounding box center [650, 255] width 209 height 49
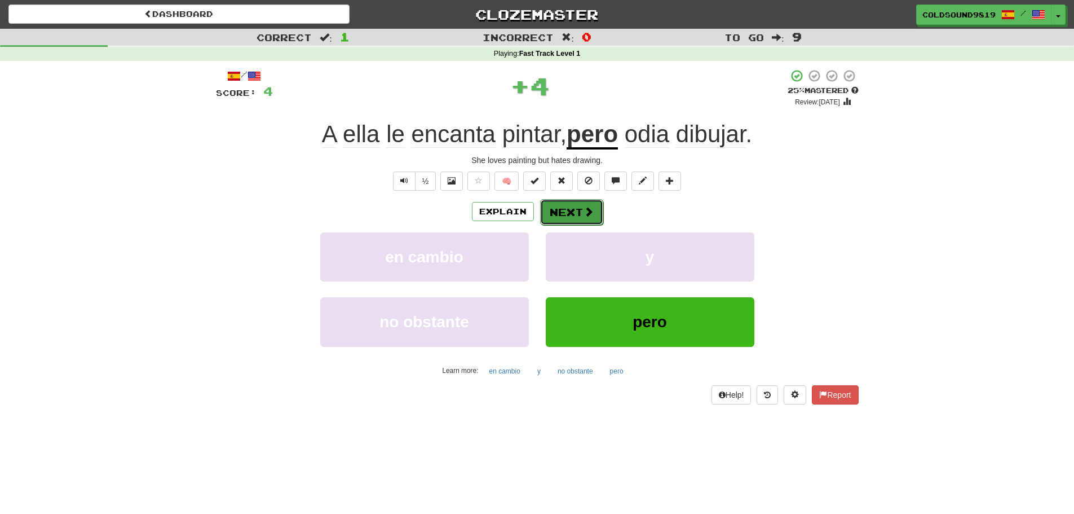
click at [586, 215] on span at bounding box center [589, 211] width 10 height 10
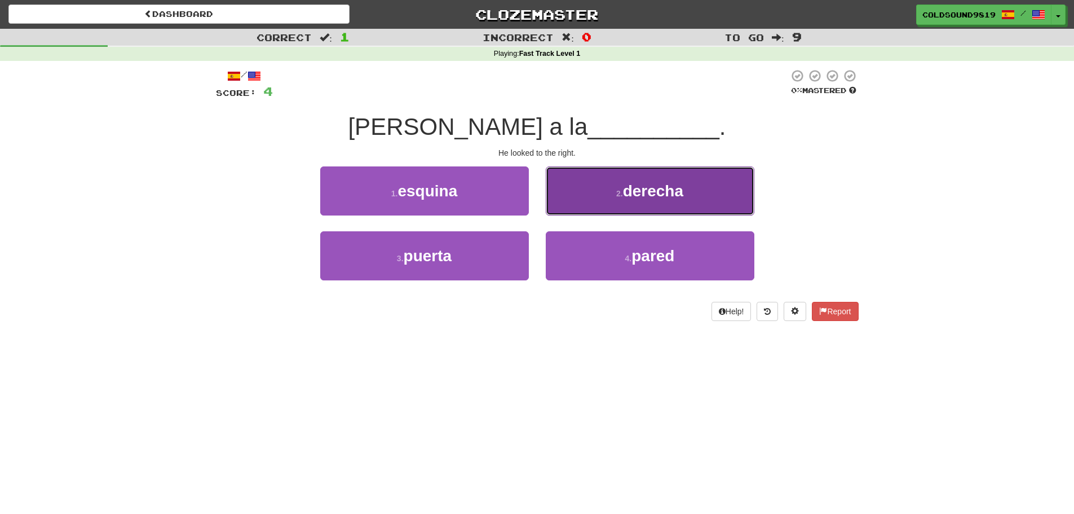
click at [709, 196] on button "2 . derecha" at bounding box center [650, 190] width 209 height 49
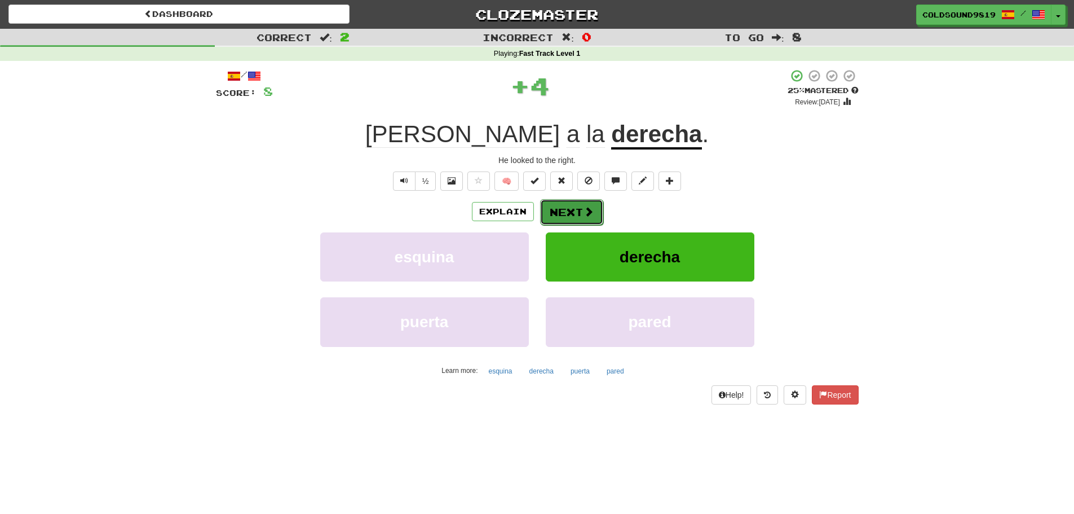
click at [584, 212] on span at bounding box center [589, 211] width 10 height 10
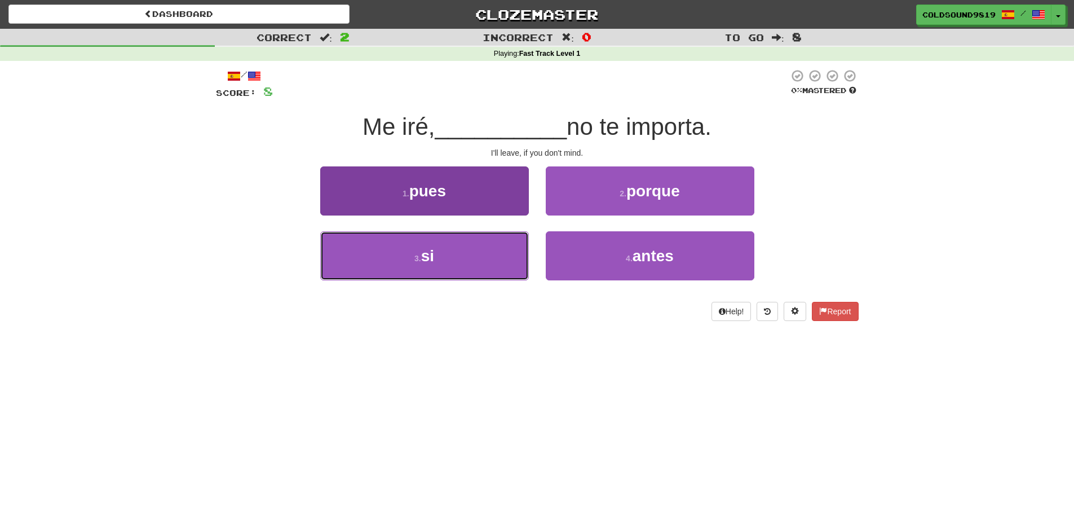
click at [472, 256] on button "3 . si" at bounding box center [424, 255] width 209 height 49
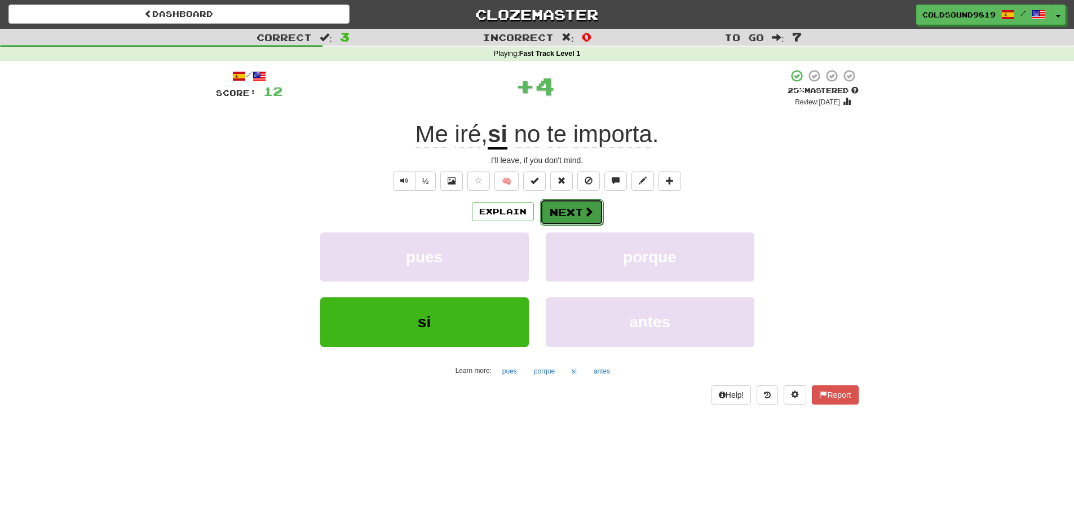
click at [590, 213] on span at bounding box center [589, 211] width 10 height 10
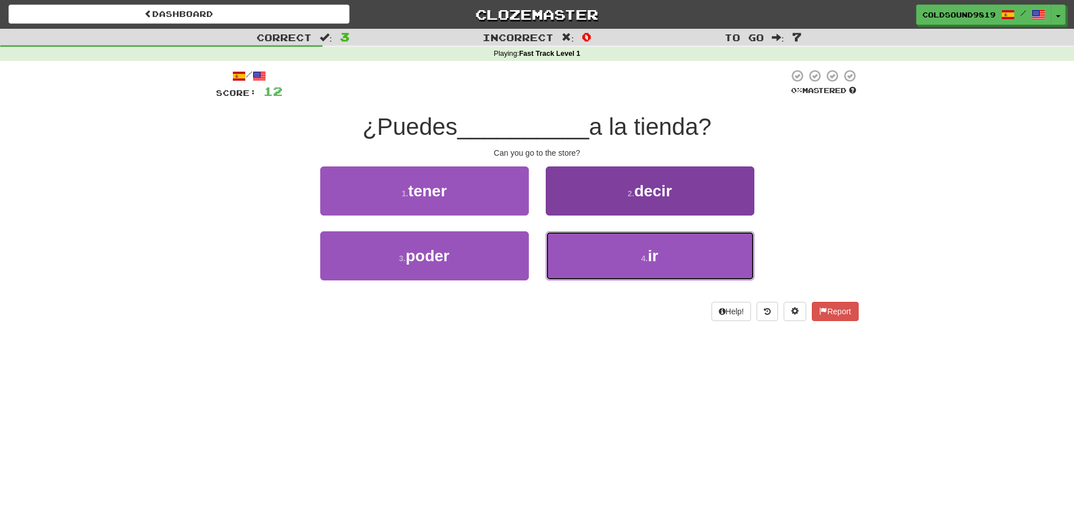
drag, startPoint x: 698, startPoint y: 245, endPoint x: 659, endPoint y: 232, distance: 41.0
click at [698, 245] on button "4 . ir" at bounding box center [650, 255] width 209 height 49
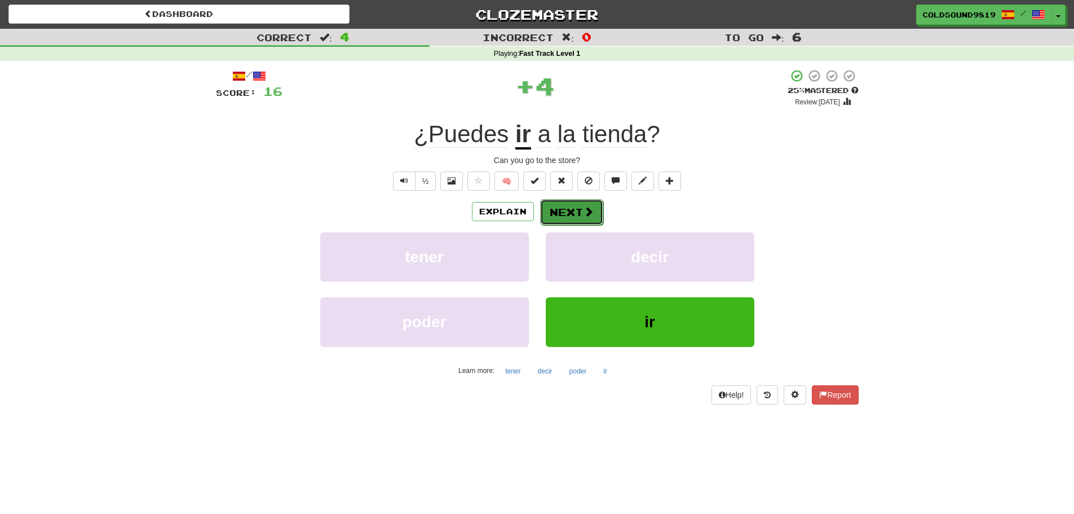
click at [599, 208] on button "Next" at bounding box center [571, 212] width 63 height 26
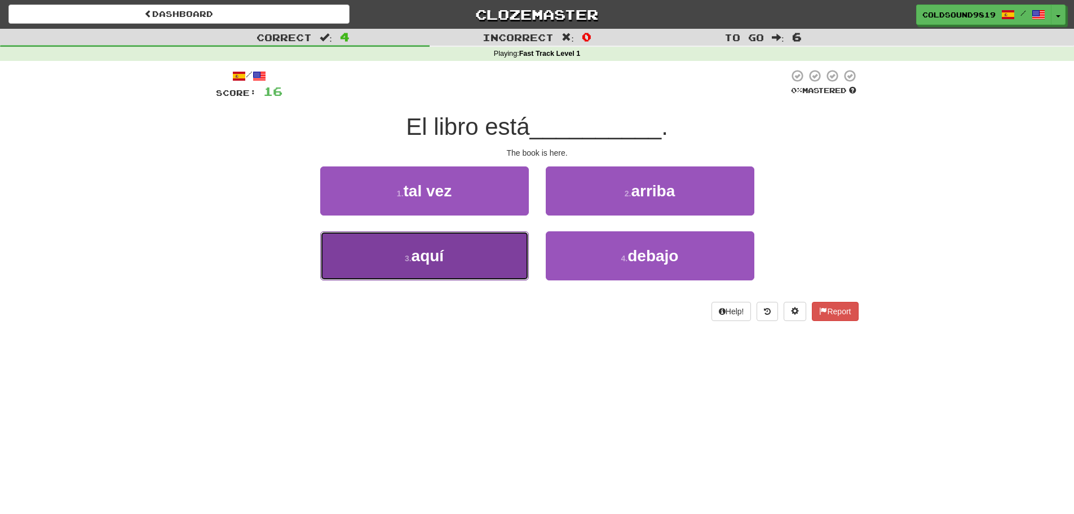
click at [505, 244] on button "3 . aquí" at bounding box center [424, 255] width 209 height 49
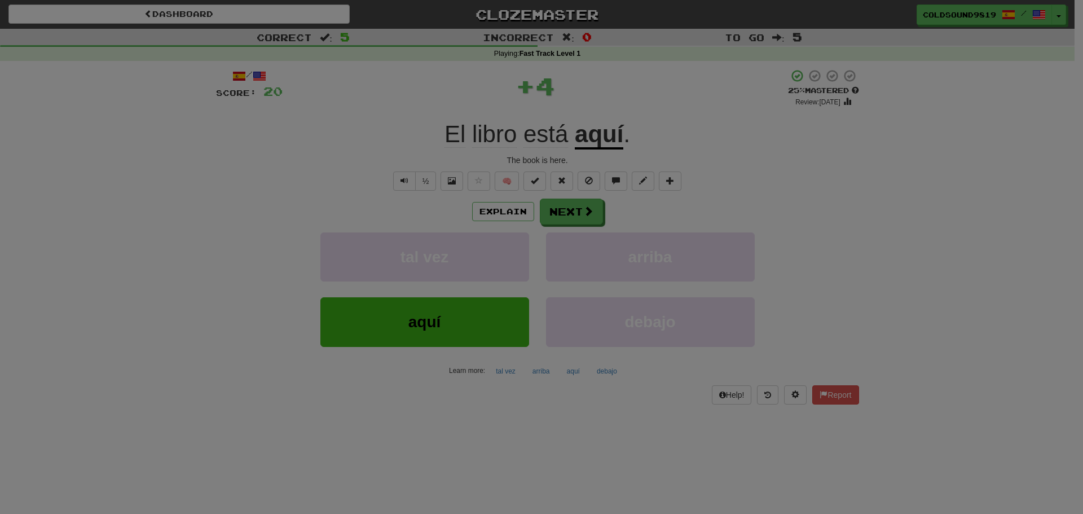
click at [0, 0] on div "× Leveled Up! / Level: 1 +1 Tell the world! Share Tweet Post Close" at bounding box center [0, 0] width 0 height 0
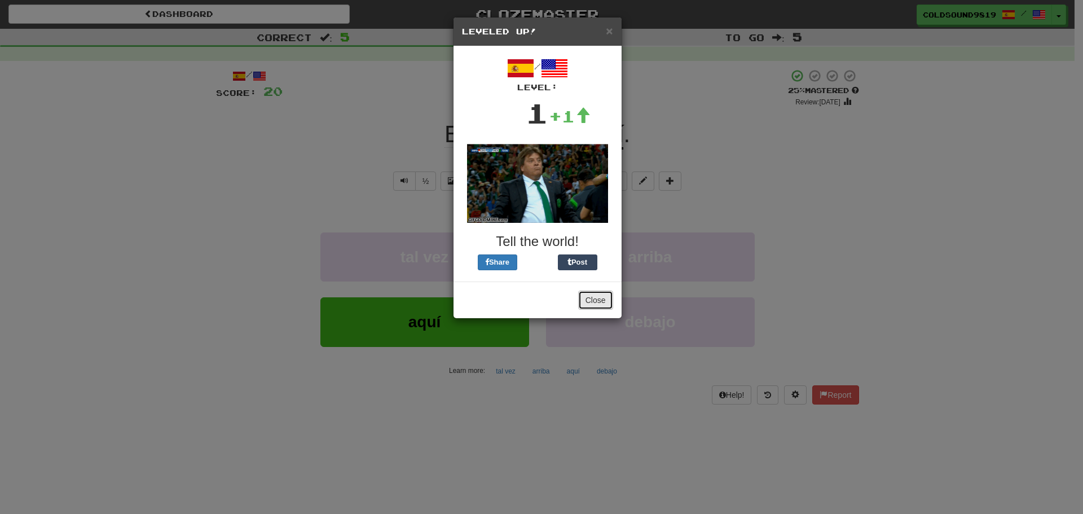
click at [605, 295] on button "Close" at bounding box center [595, 299] width 35 height 19
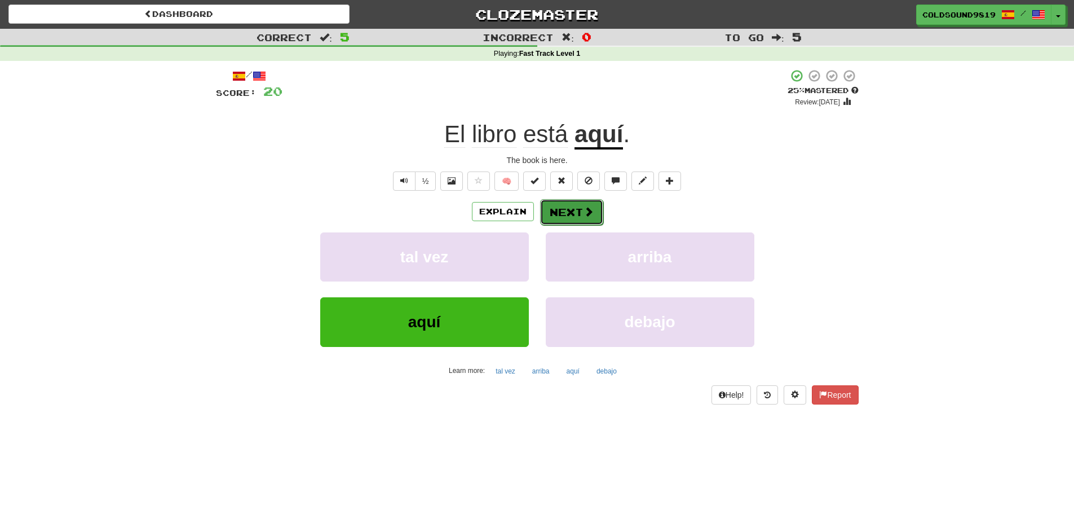
click at [571, 206] on button "Next" at bounding box center [571, 212] width 63 height 26
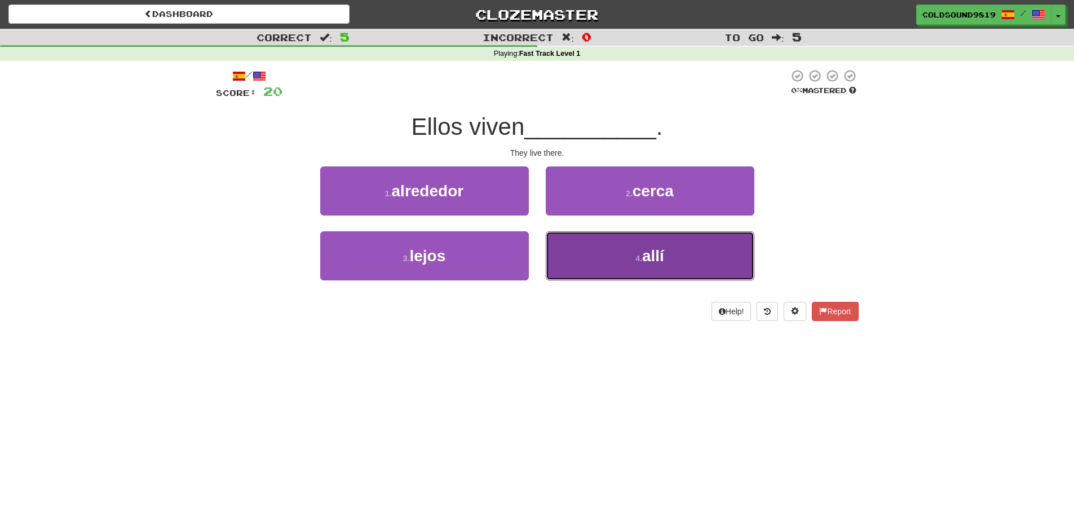
click at [644, 257] on span "allí" at bounding box center [653, 255] width 22 height 17
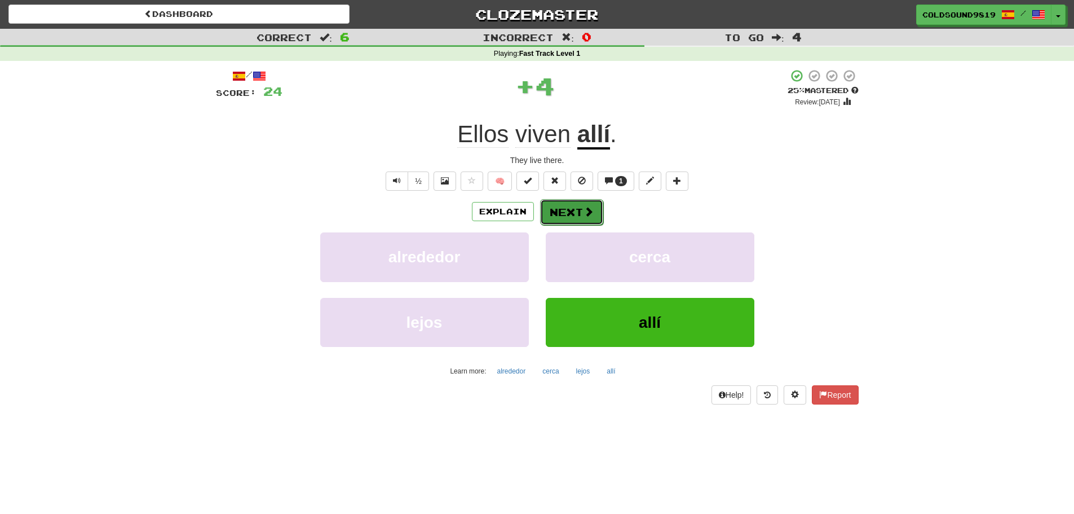
click at [582, 217] on button "Next" at bounding box center [571, 212] width 63 height 26
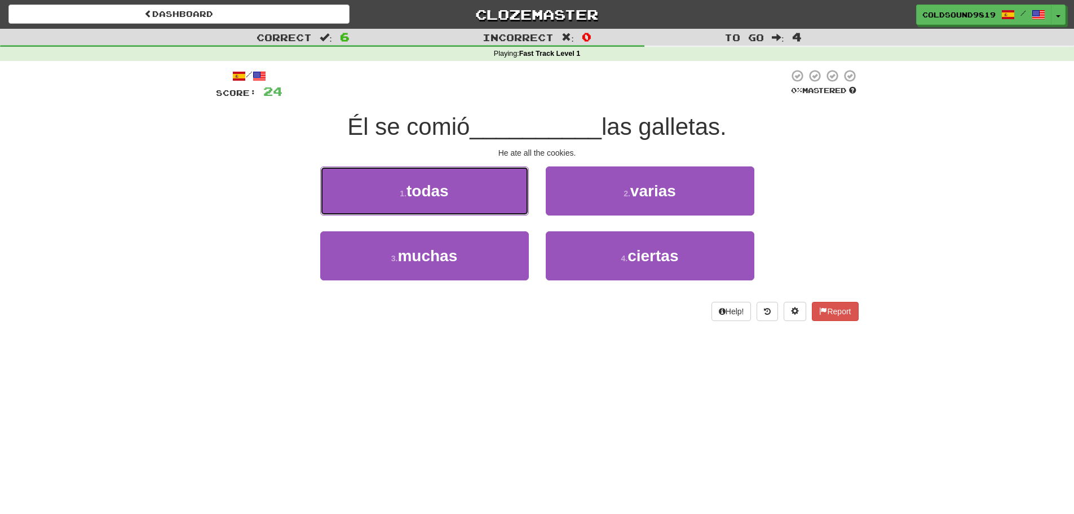
click at [478, 195] on button "1 . todas" at bounding box center [424, 190] width 209 height 49
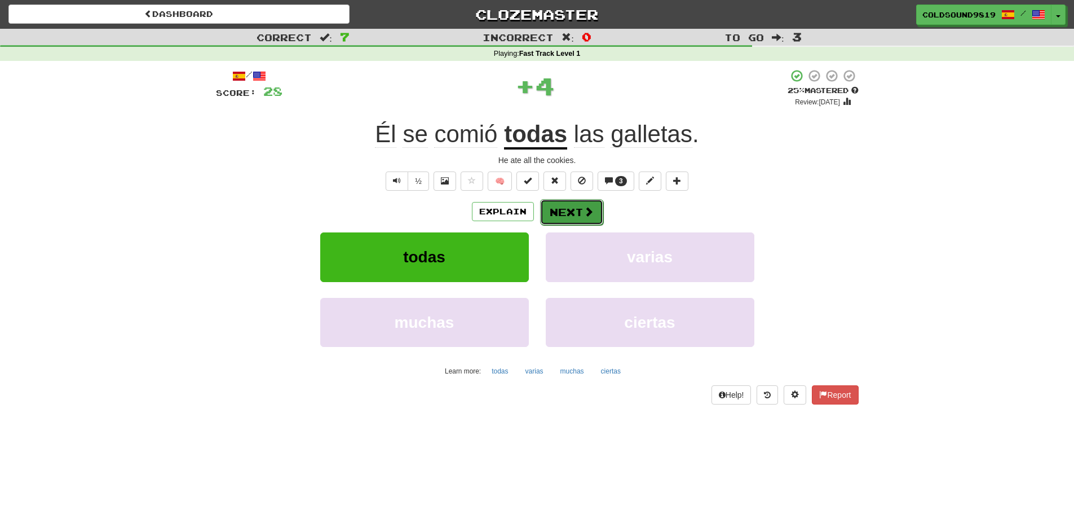
click at [572, 208] on button "Next" at bounding box center [571, 212] width 63 height 26
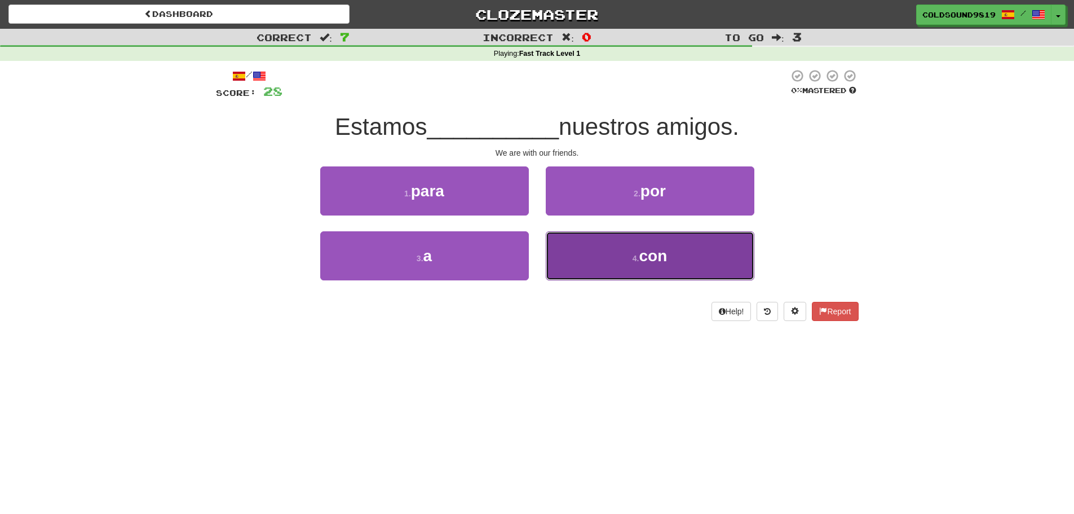
click at [616, 250] on button "4 . con" at bounding box center [650, 255] width 209 height 49
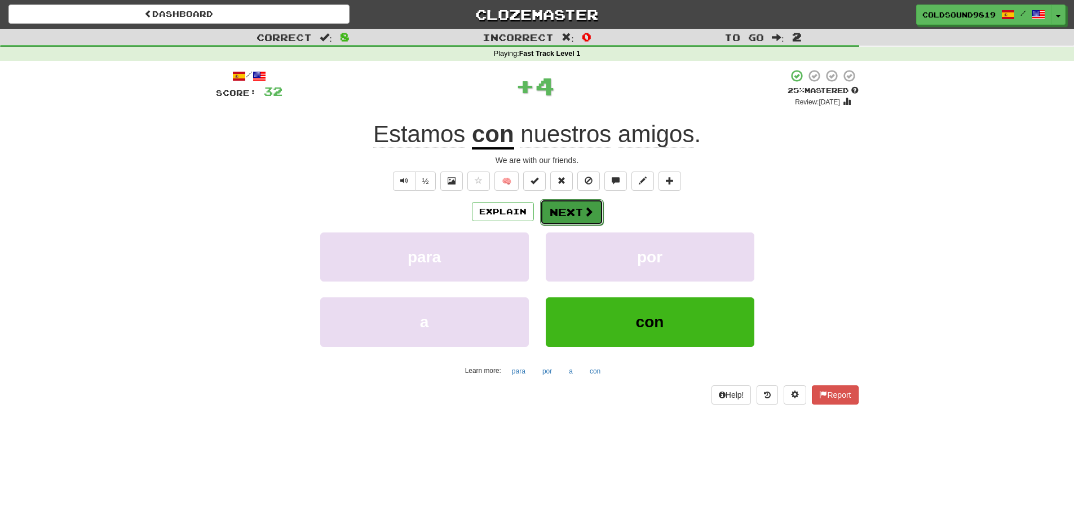
click at [571, 213] on button "Next" at bounding box center [571, 212] width 63 height 26
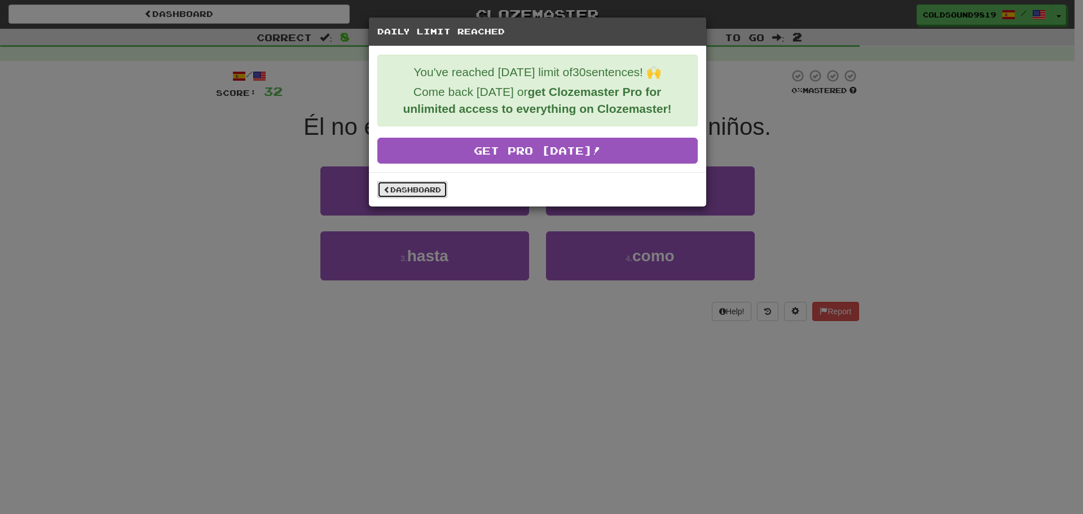
click at [413, 193] on link "Dashboard" at bounding box center [412, 189] width 70 height 17
